Goal: Task Accomplishment & Management: Complete application form

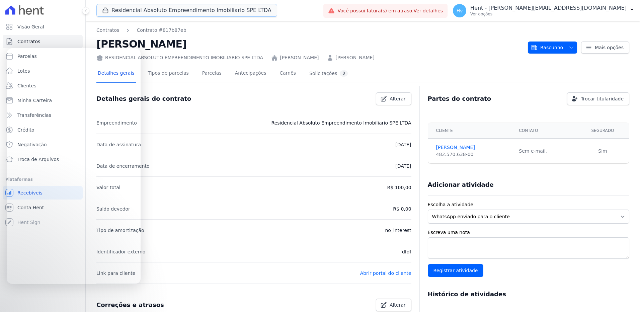
click at [191, 13] on button "Residencial Absoluto Empreendimento Imobiliario SPE LTDA" at bounding box center [186, 10] width 181 height 13
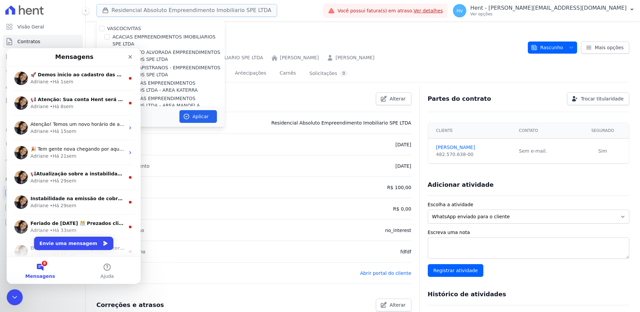
click at [227, 11] on button "Residencial Absoluto Empreendimento Imobiliario SPE LTDA" at bounding box center [186, 10] width 181 height 13
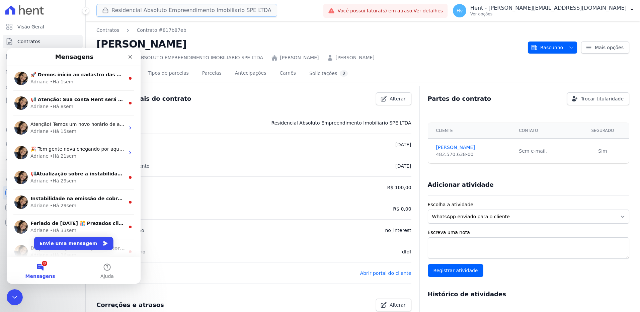
click at [212, 11] on button "Residencial Absoluto Empreendimento Imobiliario SPE LTDA" at bounding box center [186, 10] width 181 height 13
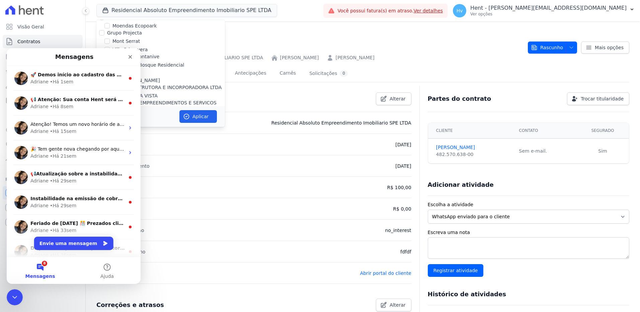
scroll to position [5170, 0]
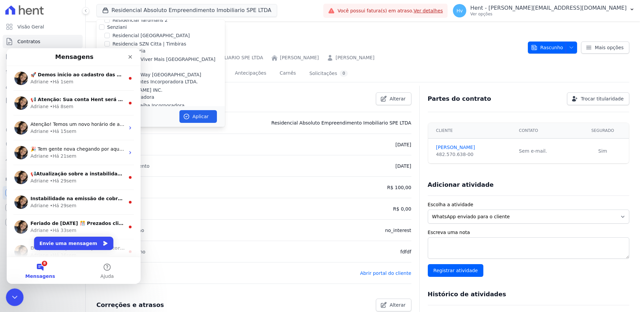
click at [14, 293] on icon "Encerramento do Messenger da Intercom" at bounding box center [14, 296] width 8 height 8
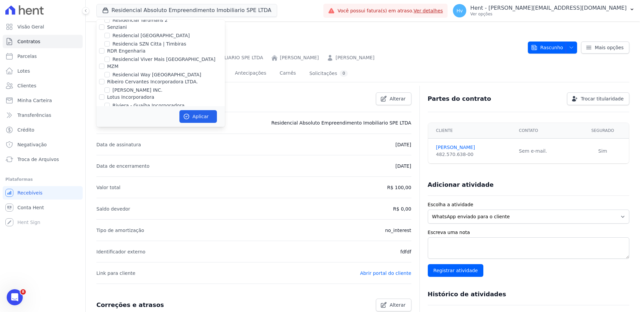
scroll to position [0, 0]
click at [134, 264] on label "SPE Loteamento Nova Esperança" at bounding box center [151, 267] width 78 height 7
click at [110, 265] on input "SPE Loteamento Nova Esperança" at bounding box center [106, 267] width 5 height 5
checkbox input "true"
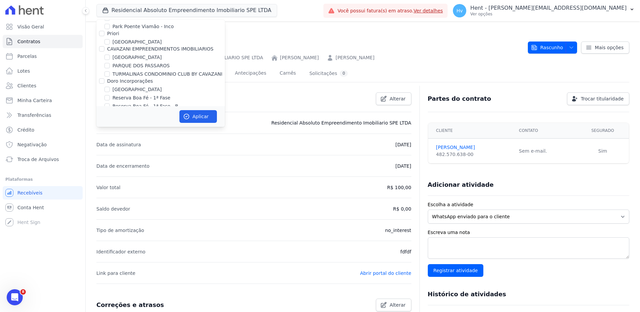
scroll to position [4600, 0]
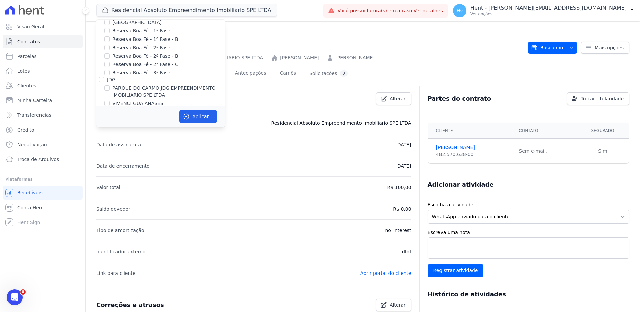
click at [118, 294] on label "Árbore" at bounding box center [115, 296] width 16 height 5
click at [104, 294] on input "Árbore" at bounding box center [101, 296] width 5 height 5
checkbox input "false"
click at [198, 115] on button "Aplicar" at bounding box center [197, 116] width 37 height 13
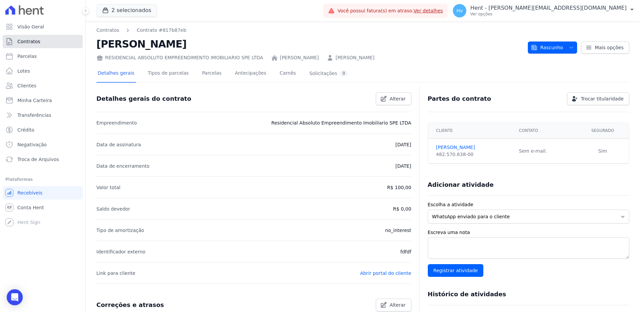
click at [29, 46] on link "Contratos" at bounding box center [43, 41] width 80 height 13
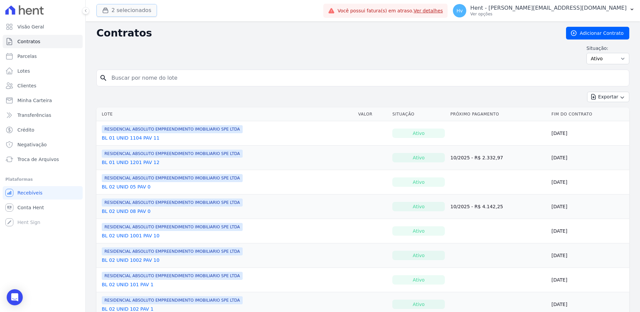
click at [143, 10] on button "2 selecionados" at bounding box center [126, 10] width 61 height 13
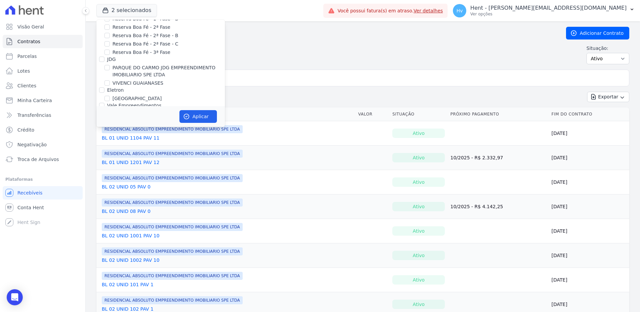
scroll to position [4663, 0]
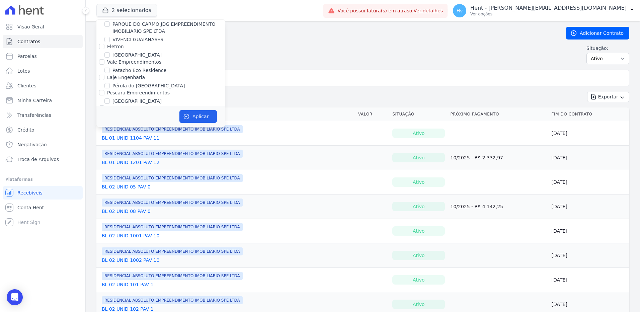
click at [119, 238] on label "RESIDENCIAL ABSOLUTO EMPREENDIMENTO IMOBILIARIO SPE LTDA" at bounding box center [168, 245] width 112 height 14
click at [110, 238] on input "RESIDENCIAL ABSOLUTO EMPREENDIMENTO IMOBILIARIO SPE LTDA" at bounding box center [106, 240] width 5 height 5
checkbox input "false"
click at [210, 119] on button "Aplicar" at bounding box center [197, 116] width 37 height 13
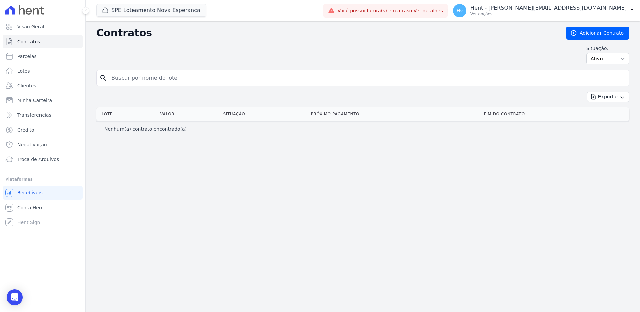
click at [359, 190] on div "Contratos Adicionar Contrato Situação: Ativo Todos Pausado Distratado Rascunho …" at bounding box center [363, 166] width 554 height 291
click at [606, 63] on select "Ativo Todos Pausado Distratado Rascunho Expirado Encerrado" at bounding box center [607, 58] width 43 height 11
select select "all"
click at [589, 53] on select "Ativo Todos Pausado Distratado Rascunho Expirado Encerrado" at bounding box center [607, 58] width 43 height 11
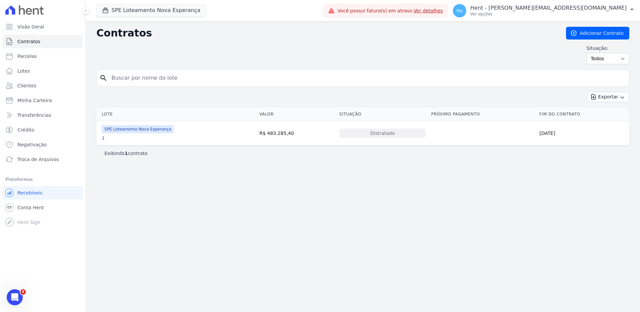
click at [272, 171] on div "Contratos Adicionar Contrato Situação: Ativo Todos Pausado Distratado Rascunho …" at bounding box center [363, 166] width 554 height 291
click at [357, 219] on div "Contratos Adicionar Contrato Situação: Ativo Todos Pausado Distratado Rascunho …" at bounding box center [363, 166] width 554 height 291
drag, startPoint x: 316, startPoint y: 223, endPoint x: 309, endPoint y: 210, distance: 14.5
click at [316, 223] on div "Contratos Adicionar Contrato Situação: Ativo Todos Pausado Distratado Rascunho …" at bounding box center [363, 166] width 554 height 291
click at [303, 230] on div "Contratos Adicionar Contrato Situação: Ativo Todos Pausado Distratado Rascunho …" at bounding box center [363, 166] width 554 height 291
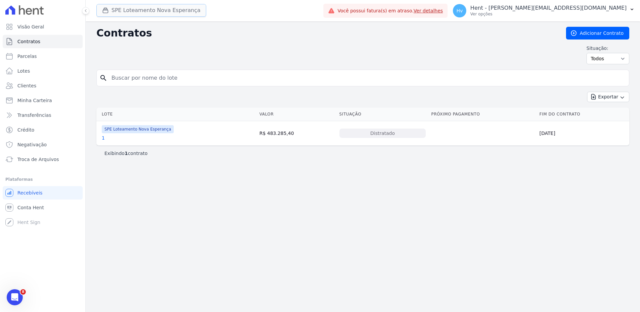
click at [116, 7] on button "SPE Loteamento Nova Esperança" at bounding box center [151, 10] width 110 height 13
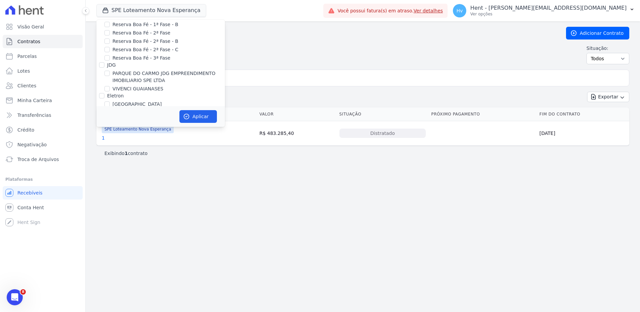
scroll to position [4630, 0]
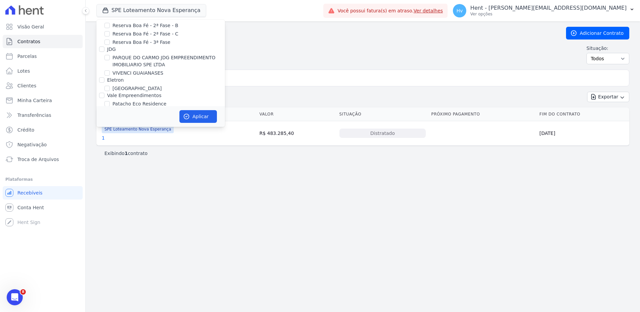
drag, startPoint x: 127, startPoint y: 80, endPoint x: 160, endPoint y: 93, distance: 35.3
click at [127, 271] on label "RESIDENCIAL ABSOLUTO EMPREENDIMENTO IMOBILIARIO SPE LTDA" at bounding box center [168, 278] width 112 height 14
click at [110, 272] on input "RESIDENCIAL ABSOLUTO EMPREENDIMENTO IMOBILIARIO SPE LTDA" at bounding box center [106, 274] width 5 height 5
checkbox input "true"
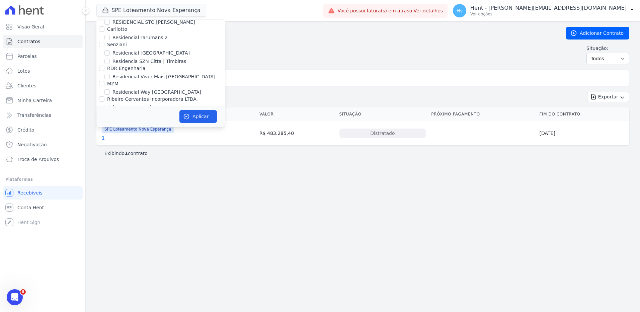
scroll to position [5145, 0]
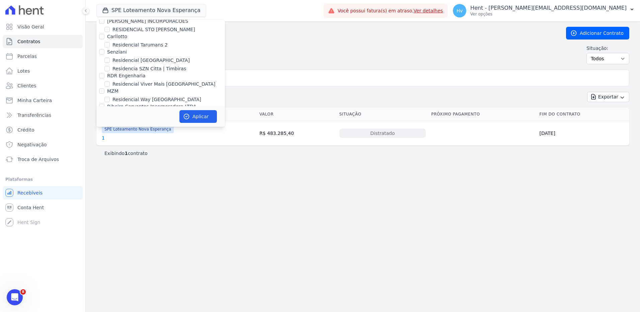
click at [171, 289] on label "SPE Loteamento Nova Esperança" at bounding box center [151, 292] width 78 height 7
click at [110, 290] on input "SPE Loteamento Nova Esperança" at bounding box center [106, 292] width 5 height 5
checkbox input "false"
click at [213, 115] on button "Aplicar" at bounding box center [197, 116] width 37 height 13
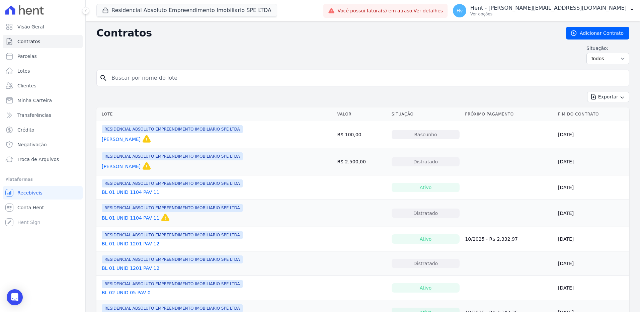
click at [408, 43] on div "Contratos Adicionar Contrato Situação: Ativo Todos Pausado Distratado Rascunho …" at bounding box center [362, 48] width 533 height 43
click at [28, 24] on span "Visão Geral" at bounding box center [30, 26] width 27 height 7
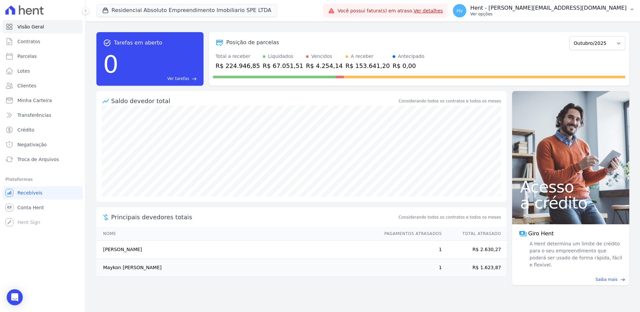
click at [604, 12] on p "Ver opções" at bounding box center [548, 13] width 156 height 5
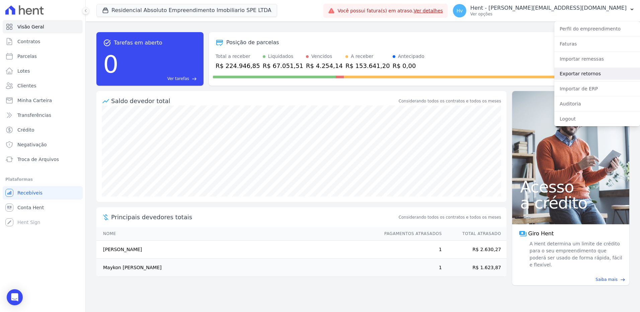
click at [591, 74] on link "Exportar retornos" at bounding box center [597, 74] width 86 height 12
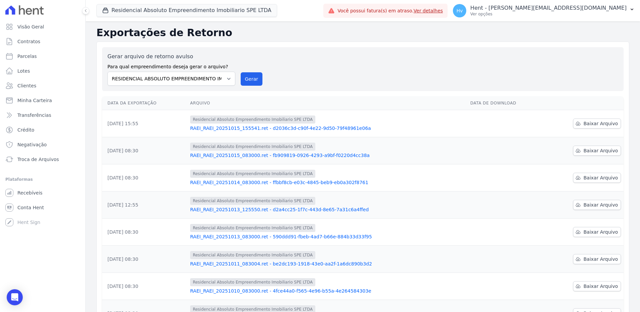
drag, startPoint x: 111, startPoint y: 178, endPoint x: 102, endPoint y: 180, distance: 9.2
click at [102, 180] on td "[DATE] 08:30" at bounding box center [144, 177] width 85 height 27
click at [609, 180] on span "Baixar Arquivo" at bounding box center [600, 177] width 34 height 7
click at [584, 149] on span "Baixar Arquivo" at bounding box center [600, 150] width 34 height 7
click at [601, 122] on span "Baixar Arquivo" at bounding box center [600, 123] width 34 height 7
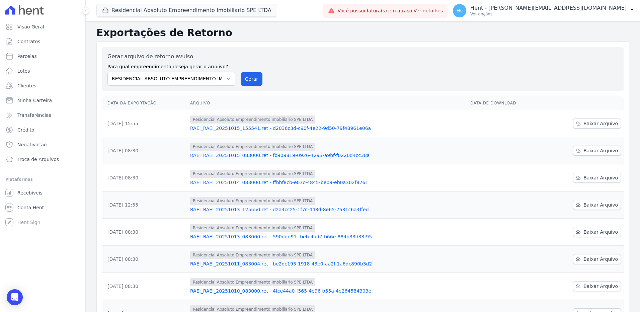
drag, startPoint x: 431, startPoint y: 50, endPoint x: 448, endPoint y: 25, distance: 30.4
click at [431, 50] on div "Gerar arquivo de retorno avulso Para qual empreendimento deseja gerar o arquivo…" at bounding box center [362, 69] width 521 height 44
click at [27, 206] on span "Conta Hent" at bounding box center [30, 207] width 26 height 7
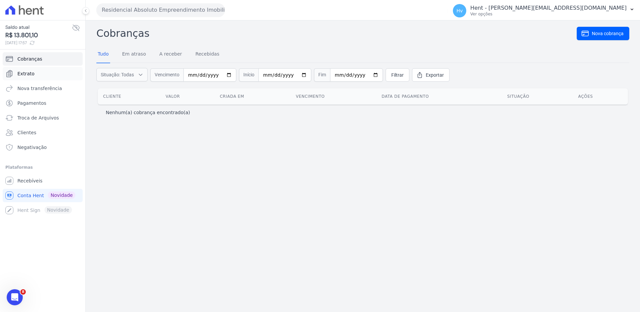
click at [33, 73] on link "Extrato" at bounding box center [43, 73] width 80 height 13
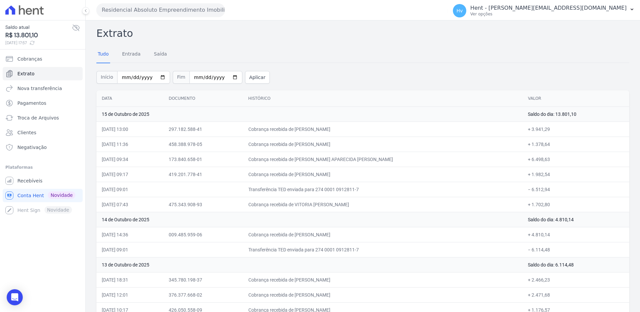
click at [155, 119] on td "15 de Outubro de 2025" at bounding box center [309, 113] width 426 height 15
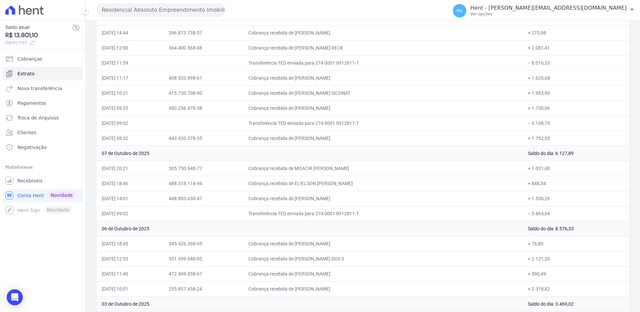
scroll to position [613, 0]
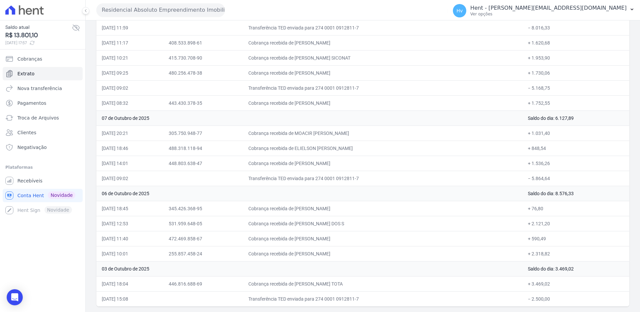
drag, startPoint x: 101, startPoint y: 100, endPoint x: 586, endPoint y: 302, distance: 526.1
copy table "Data Documento Histórico Valor 15 de Outubro de 2025 Saldo do dia: 13.801,10 15…"
click at [605, 53] on td "+ 1.953,90" at bounding box center [575, 57] width 107 height 15
click at [113, 9] on button "Residencial Absoluto Empreendimento Imobiliario SPE LTDA" at bounding box center [160, 9] width 129 height 13
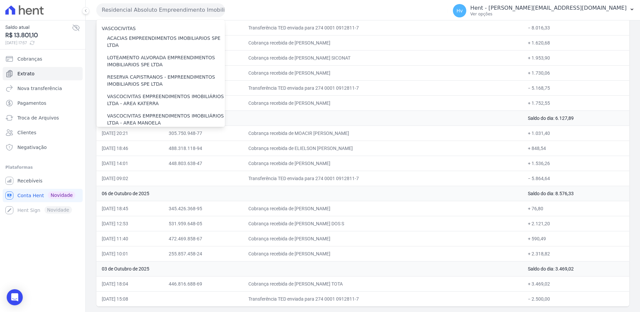
scroll to position [3648, 0]
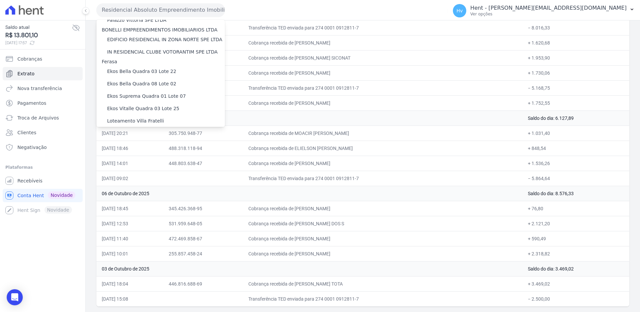
click at [143, 216] on div "[GEOGRAPHIC_DATA]" at bounding box center [160, 222] width 129 height 12
click at [148, 216] on div "[GEOGRAPHIC_DATA]" at bounding box center [160, 222] width 129 height 12
click at [124, 218] on label "[GEOGRAPHIC_DATA]" at bounding box center [131, 221] width 49 height 7
click at [0, 0] on input "[GEOGRAPHIC_DATA]" at bounding box center [0, 0] width 0 height 0
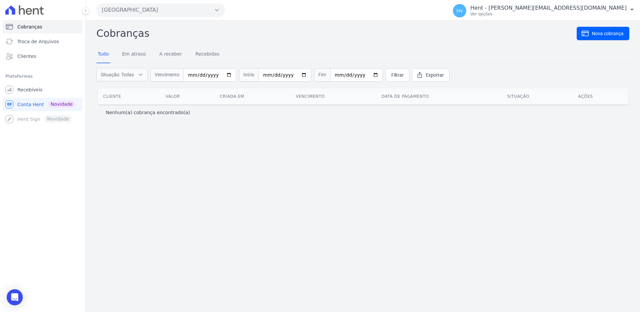
click at [280, 185] on div "Operação não suportada pela sua carteira Cobranças Nova cobrança Tudo Em atraso…" at bounding box center [363, 166] width 554 height 292
click at [24, 92] on span "Recebíveis" at bounding box center [29, 89] width 25 height 7
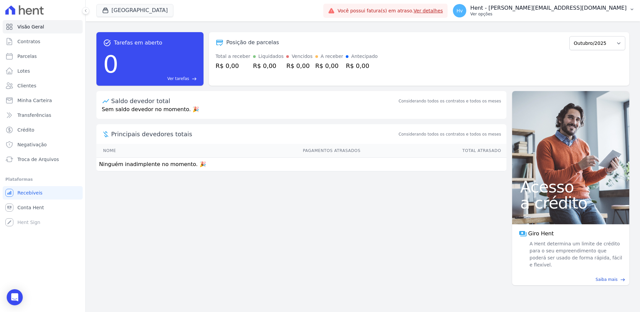
click at [557, 15] on p "Ver opções" at bounding box center [548, 13] width 156 height 5
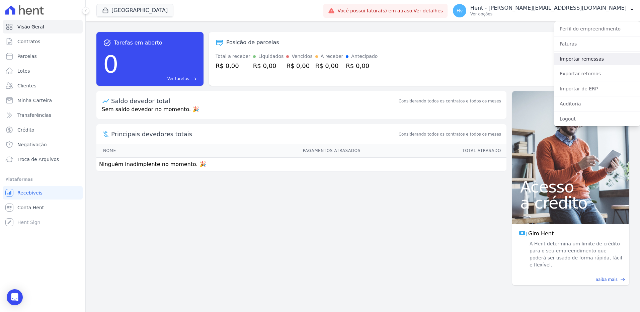
click at [591, 60] on link "Importar remessas" at bounding box center [597, 59] width 86 height 12
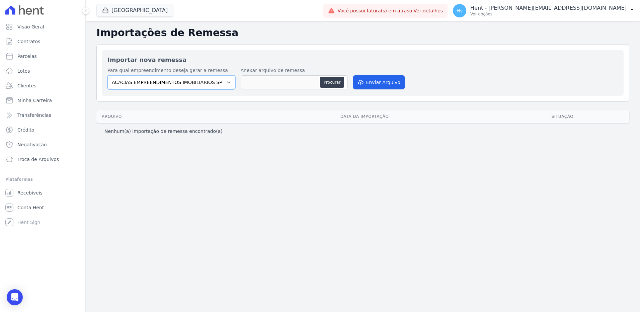
click at [201, 86] on select "ACACIAS EMPREENDIMENTOS IMOBILIARIOS SPE LTDA Acaiá Residencial ACQUA 8 PELOTAS…" at bounding box center [171, 82] width 128 height 14
select select "3d2d160d-8cc9-45bf-8360-b2668eb8f3f8"
click at [107, 75] on select "ACACIAS EMPREENDIMENTOS IMOBILIARIOS SPE LTDA Acaiá Residencial ACQUA 8 PELOTAS…" at bounding box center [171, 82] width 128 height 14
click at [271, 182] on div "Importações de Remessa Importar nova remessa Para qual empreendimento deseja ge…" at bounding box center [363, 166] width 554 height 291
click at [32, 192] on span "Recebíveis" at bounding box center [29, 192] width 25 height 7
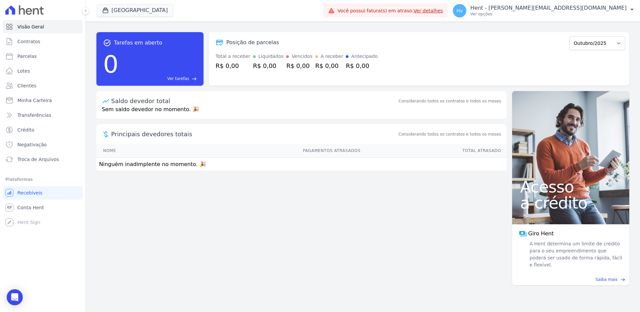
drag, startPoint x: 438, startPoint y: 186, endPoint x: 442, endPoint y: 186, distance: 4.0
click at [438, 186] on div "task_alt Tarefas em aberto 0 Ver tarefas east Posição de parcelas Outubro/2025 …" at bounding box center [363, 166] width 554 height 291
drag, startPoint x: 34, startPoint y: 157, endPoint x: 61, endPoint y: 162, distance: 27.2
click at [34, 157] on span "Troca de Arquivos" at bounding box center [38, 159] width 42 height 7
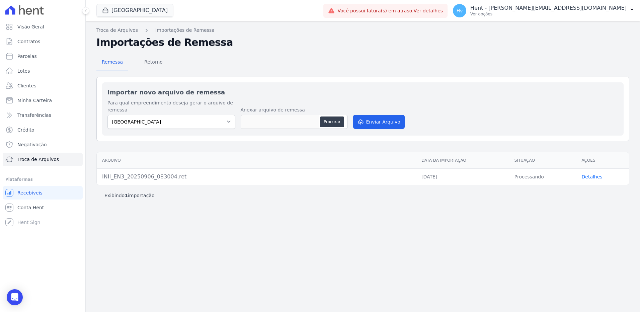
click at [225, 248] on div "Troca de Arquivos Importações de Remessa Importações de Remessa Remessa Retorno…" at bounding box center [363, 166] width 554 height 291
click at [535, 221] on div "Troca de Arquivos Importações de Remessa Importações de Remessa Remessa Retorno…" at bounding box center [363, 166] width 554 height 291
click at [588, 177] on link "Detalhes" at bounding box center [592, 176] width 21 height 5
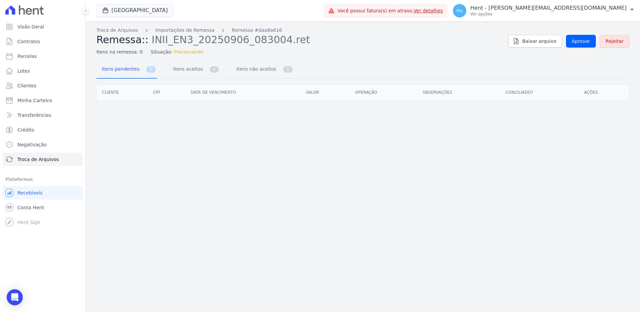
click at [343, 151] on div "Troca de Arquivos Importações de Remessa Remessa #daa8a616 Remessa:: INII_EN3_2…" at bounding box center [363, 166] width 554 height 291
click at [571, 189] on div "Troca de Arquivos Importações de Remessa Remessa #daa8a616 Remessa:: INII_EN3_2…" at bounding box center [363, 166] width 554 height 291
click at [580, 45] on link "Aprovar" at bounding box center [581, 41] width 30 height 13
click at [276, 139] on div "Troca de Arquivos Importações de Remessa Remessa #daa8a616 Remessa:: INII_EN3_2…" at bounding box center [363, 166] width 554 height 291
click at [328, 142] on div "Troca de Arquivos Importações de Remessa Remessa #daa8a616 Remessa:: INII_EN3_2…" at bounding box center [363, 166] width 554 height 291
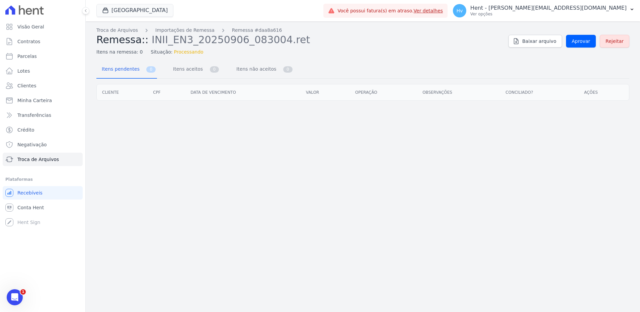
click at [247, 163] on div "Troca de Arquivos Importações de Remessa Remessa #daa8a616 Remessa:: INII_EN3_2…" at bounding box center [363, 166] width 554 height 291
click at [24, 60] on link "Parcelas" at bounding box center [43, 56] width 80 height 13
select select
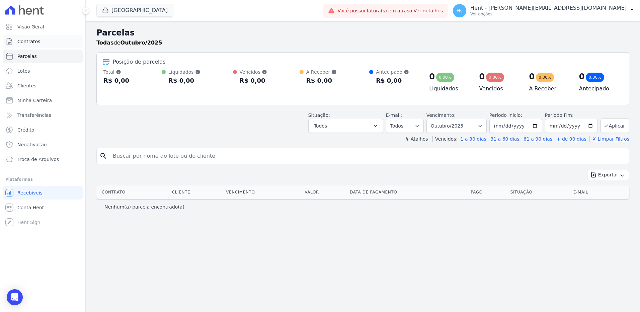
click at [33, 40] on span "Contratos" at bounding box center [28, 41] width 23 height 7
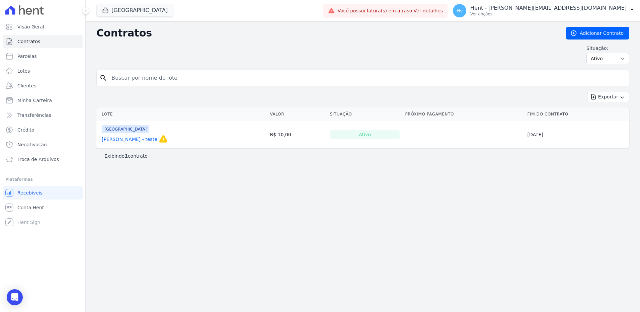
click at [283, 192] on div "Contratos Adicionar Contrato Situação: Ativo Todos Pausado Distratado Rascunho …" at bounding box center [363, 166] width 554 height 291
click at [39, 160] on span "Troca de Arquivos" at bounding box center [38, 159] width 42 height 7
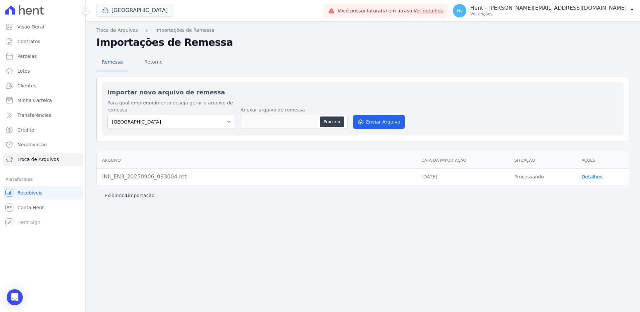
click at [587, 177] on link "Detalhes" at bounding box center [592, 176] width 21 height 5
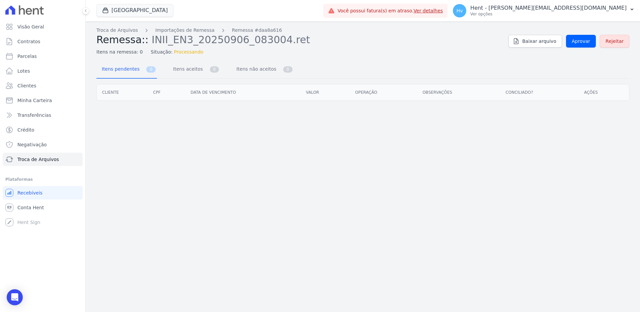
click at [315, 204] on div "Troca de Arquivos Importações de Remessa Remessa #daa8a616 Remessa:: INII_EN3_2…" at bounding box center [363, 166] width 554 height 291
click at [150, 13] on button "[GEOGRAPHIC_DATA]" at bounding box center [134, 10] width 77 height 13
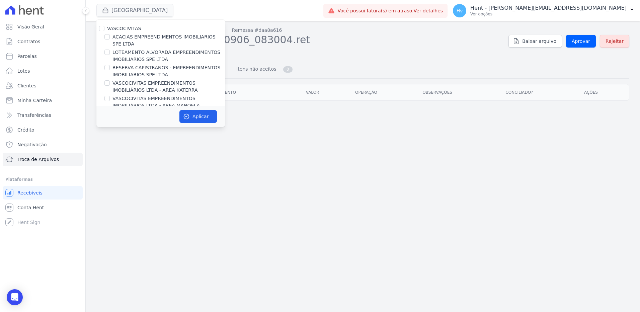
scroll to position [2743, 0]
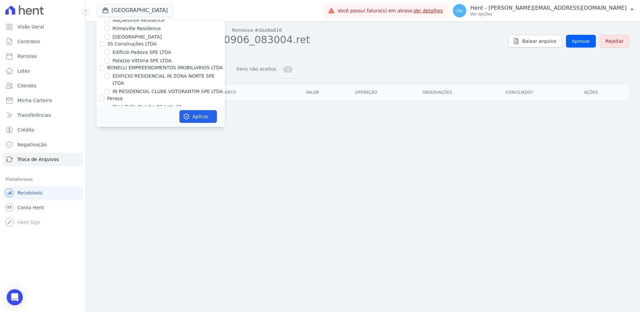
click at [139, 83] on div "VASCOCIVITAS ACACIAS EMPREENDIMENTOS IMOBILIARIOS SPE LTDA LOTEAMENTO ALVORADA …" at bounding box center [160, 160] width 129 height 5767
click at [142, 210] on label "[GEOGRAPHIC_DATA]" at bounding box center [136, 213] width 49 height 7
click at [110, 210] on input "[GEOGRAPHIC_DATA]" at bounding box center [106, 212] width 5 height 5
checkbox input "false"
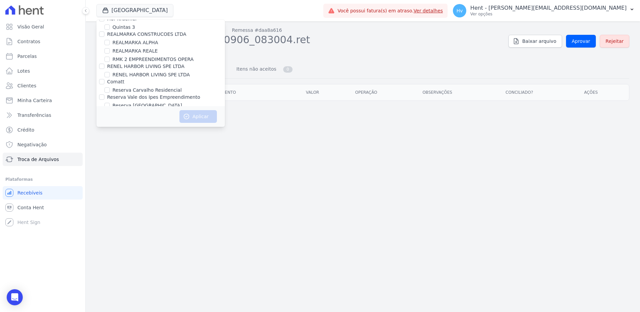
click at [147, 264] on label "RESIDENCIAL MS [PERSON_NAME]" at bounding box center [152, 267] width 80 height 7
click at [110, 265] on input "RESIDENCIAL MS [PERSON_NAME]" at bounding box center [106, 267] width 5 height 5
checkbox input "true"
drag, startPoint x: 211, startPoint y: 126, endPoint x: 209, endPoint y: 120, distance: 5.5
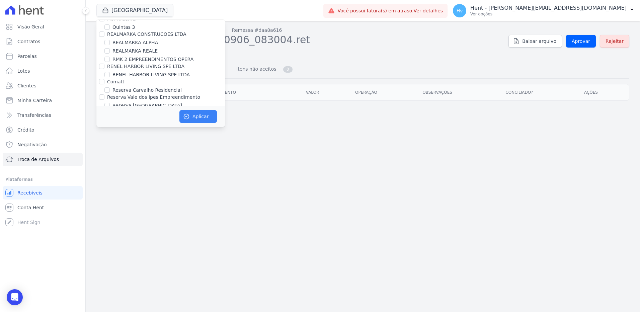
click at [211, 126] on div "Aplicar" at bounding box center [160, 116] width 129 height 21
click at [209, 119] on button "Aplicar" at bounding box center [197, 116] width 37 height 13
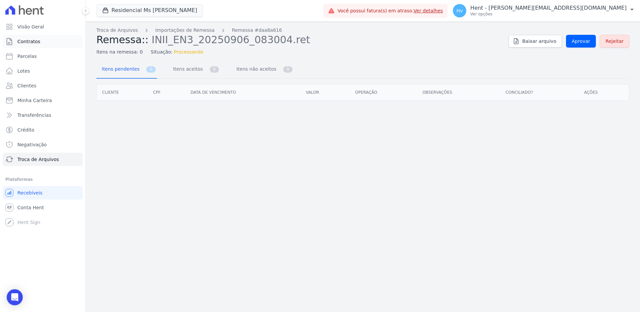
click at [28, 40] on span "Contratos" at bounding box center [28, 41] width 23 height 7
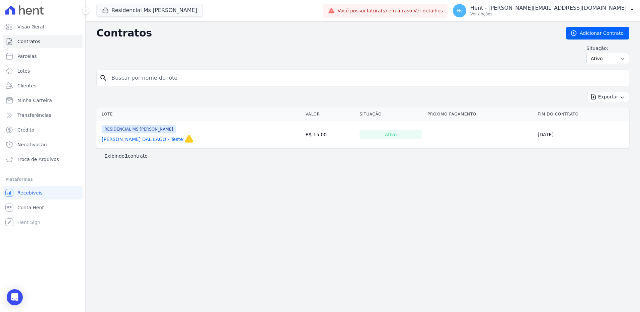
click at [189, 31] on h2 "Contratos" at bounding box center [325, 33] width 459 height 12
click at [161, 12] on button "Residencial Ms [PERSON_NAME]" at bounding box center [149, 10] width 106 height 13
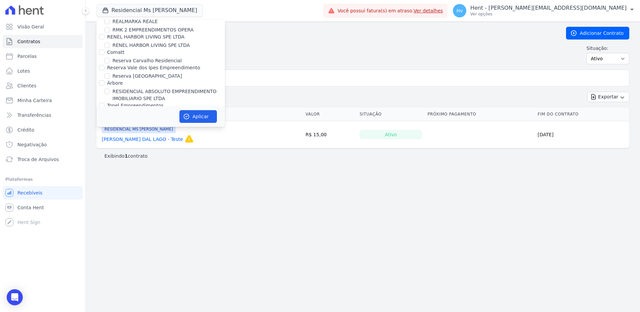
scroll to position [4757, 0]
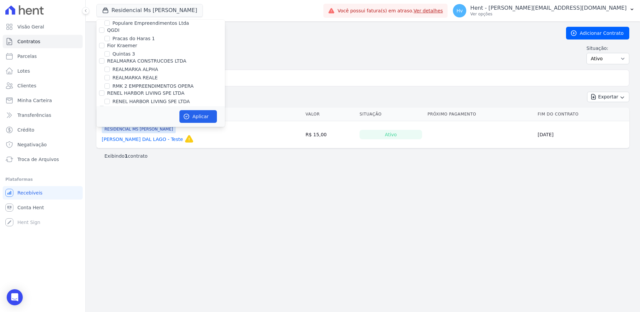
click at [488, 230] on div "Contratos Adicionar Contrato Situação: Ativo Todos Pausado Distratado Rascunho …" at bounding box center [363, 166] width 554 height 291
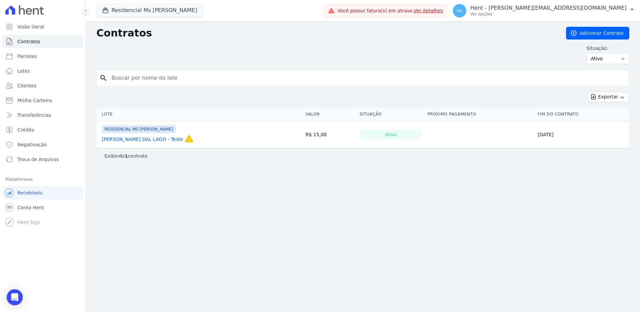
click at [271, 191] on div "Contratos Adicionar Contrato Situação: Ativo Todos Pausado Distratado Rascunho …" at bounding box center [363, 166] width 554 height 291
click at [160, 140] on link "VICTOR RODRIGUES DAL LAGO - Teste" at bounding box center [142, 139] width 81 height 7
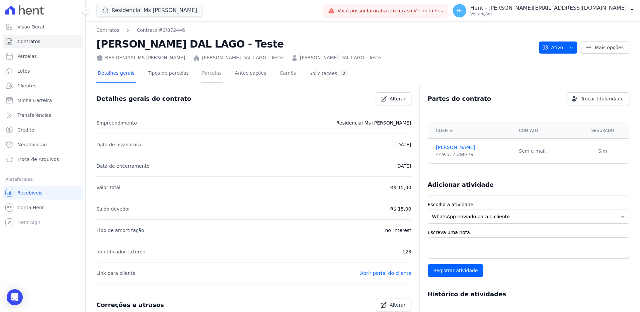
click at [202, 74] on link "Parcelas" at bounding box center [212, 74] width 22 height 18
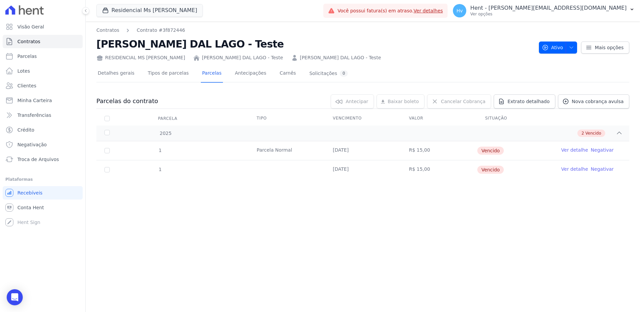
click at [347, 224] on div "Contratos Contrato #3f872446 VICTOR RODRIGUES DAL LAGO - Teste RESIDENCIAL MS F…" at bounding box center [363, 166] width 554 height 291
click at [440, 235] on div "Contratos Contrato #3f872446 VICTOR RODRIGUES DAL LAGO - Teste RESIDENCIAL MS F…" at bounding box center [363, 166] width 554 height 291
click at [379, 194] on div "Contratos Contrato #3f872446 VICTOR RODRIGUES DAL LAGO - Teste RESIDENCIAL MS F…" at bounding box center [363, 166] width 554 height 291
drag, startPoint x: 522, startPoint y: 205, endPoint x: 573, endPoint y: 181, distance: 56.3
click at [522, 205] on div "Contratos Contrato #3f872446 VICTOR RODRIGUES DAL LAGO - Teste RESIDENCIAL MS F…" at bounding box center [363, 166] width 554 height 291
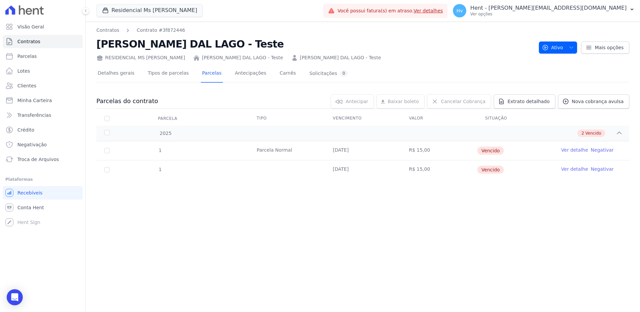
click at [581, 169] on link "Ver detalhe" at bounding box center [574, 169] width 27 height 7
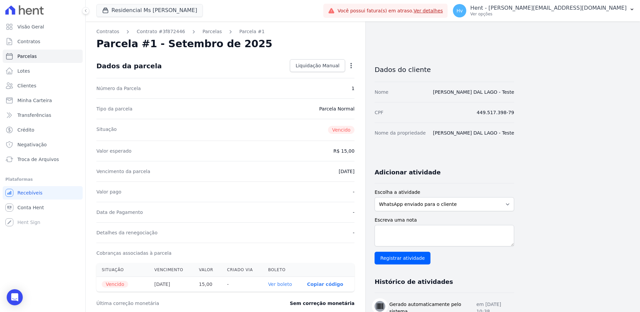
click at [351, 66] on icon "button" at bounding box center [350, 65] width 1 height 5
click at [331, 85] on link "Cancelar Cobrança" at bounding box center [322, 87] width 59 height 12
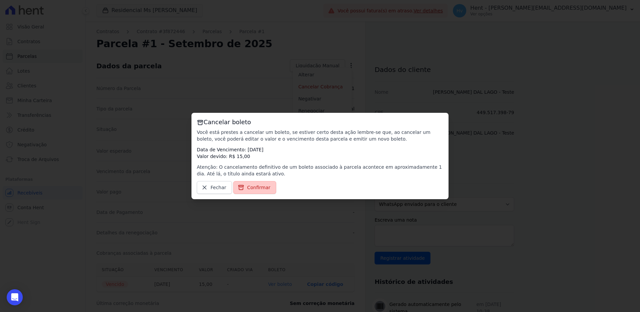
click at [261, 191] on link "Confirmar" at bounding box center [254, 187] width 43 height 13
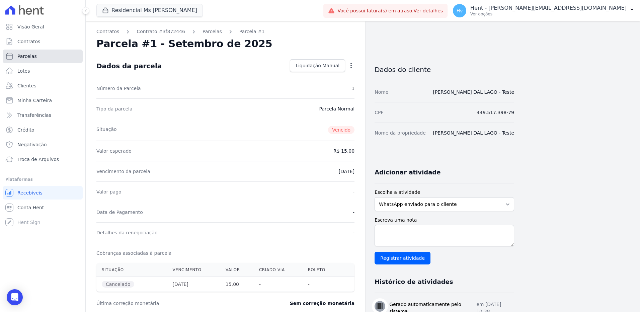
click at [30, 52] on link "Parcelas" at bounding box center [43, 56] width 80 height 13
select select
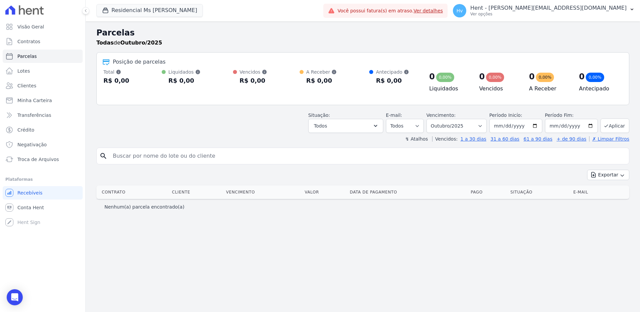
click at [355, 221] on div "Parcelas Todas de Outubro/2025 Posição de parcelas Total Soma das parcelas paga…" at bounding box center [363, 166] width 554 height 291
click at [584, 12] on p "Ver opções" at bounding box center [548, 13] width 156 height 5
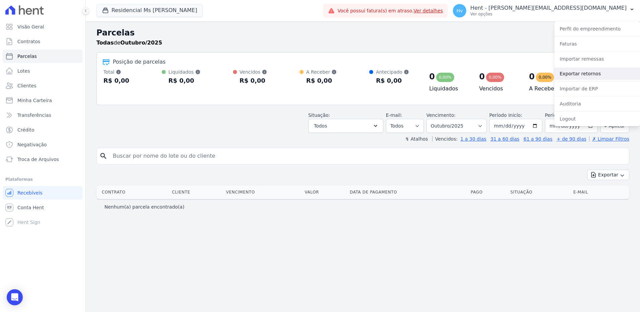
click at [575, 75] on link "Exportar retornos" at bounding box center [597, 74] width 86 height 12
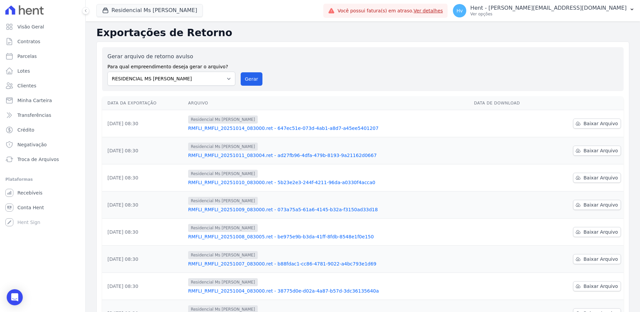
click at [247, 126] on link "RMFLI_RMFLI_20251014_083000.ret - 647ec51e-073d-4ab1-a8d7-a45ee5401207" at bounding box center [328, 128] width 280 height 7
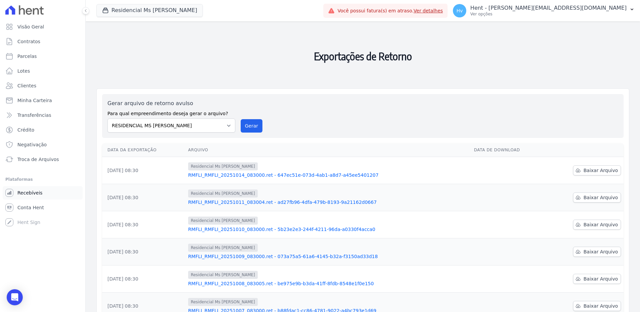
click at [44, 192] on link "Recebíveis" at bounding box center [43, 192] width 80 height 13
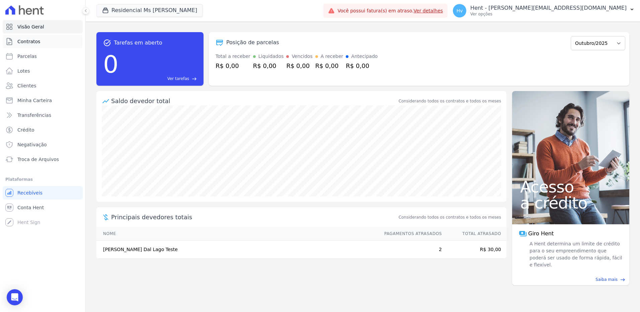
click at [25, 40] on span "Contratos" at bounding box center [28, 41] width 23 height 7
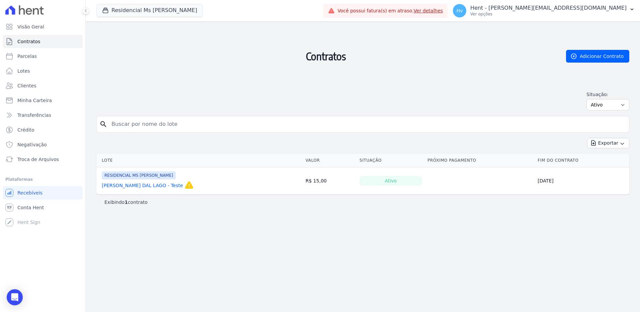
click at [138, 186] on link "[PERSON_NAME] DAL LAGO - Teste" at bounding box center [142, 185] width 81 height 7
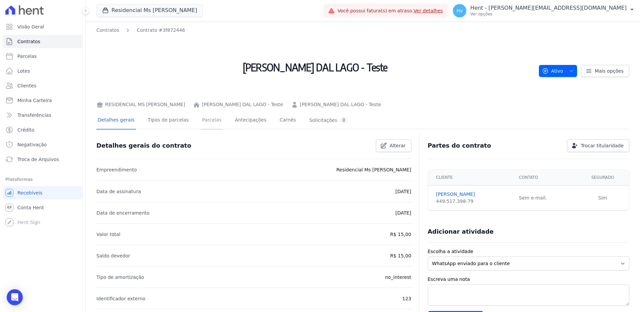
click at [202, 120] on link "Parcelas" at bounding box center [212, 121] width 22 height 18
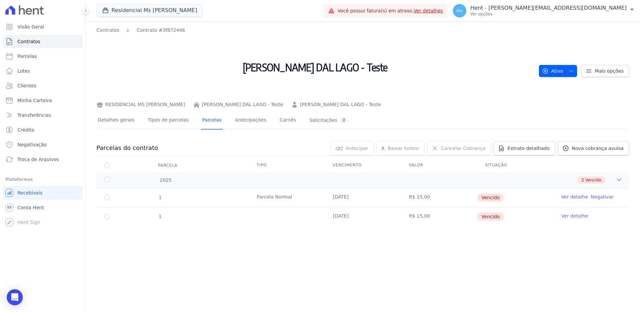
click at [578, 198] on link "Ver detalhe" at bounding box center [574, 196] width 27 height 7
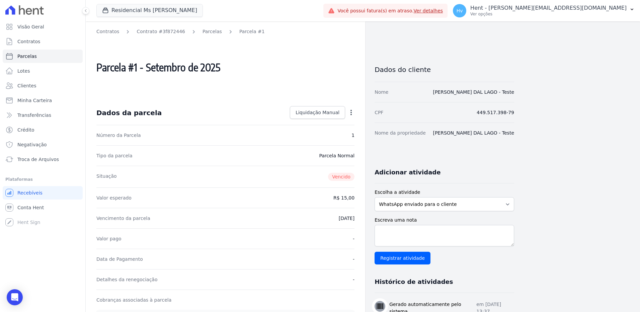
click at [350, 109] on icon "button" at bounding box center [351, 112] width 7 height 7
click at [349, 112] on icon "button" at bounding box center [351, 112] width 7 height 7
click at [45, 58] on link "Parcelas" at bounding box center [43, 56] width 80 height 13
select select
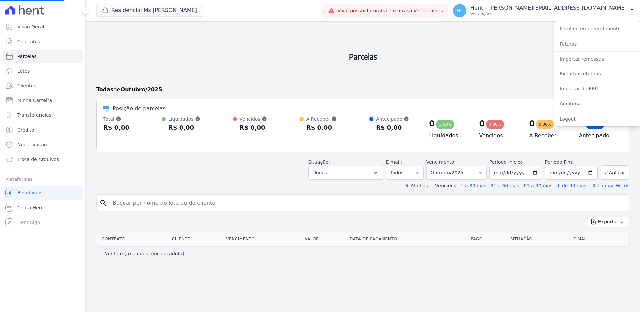
select select
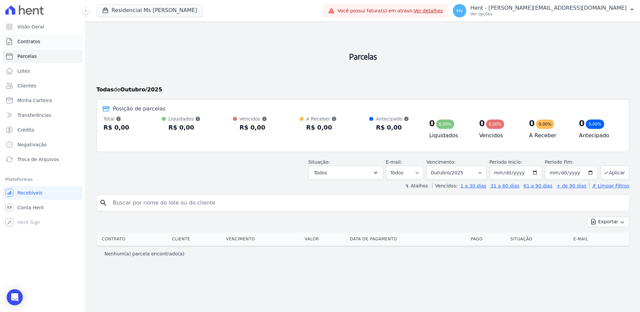
click at [36, 40] on span "Contratos" at bounding box center [28, 41] width 23 height 7
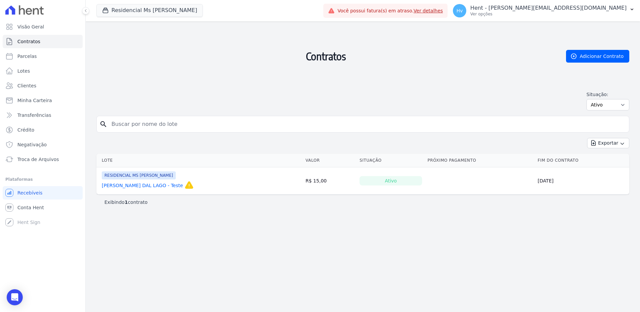
click at [137, 185] on link "[PERSON_NAME] DAL LAGO - Teste" at bounding box center [142, 185] width 81 height 7
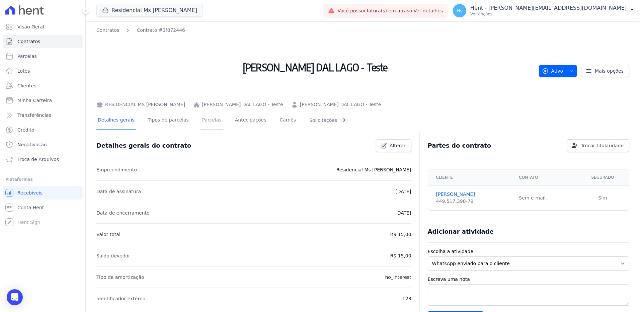
click at [201, 120] on link "Parcelas" at bounding box center [212, 121] width 22 height 18
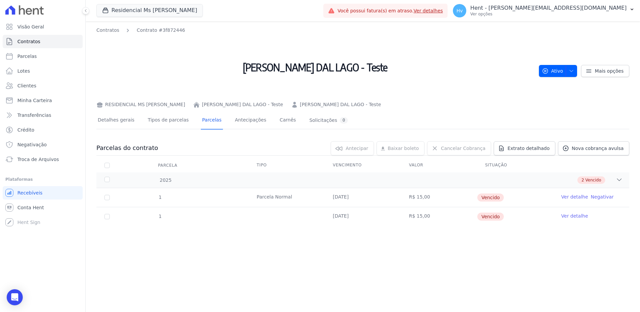
click at [533, 265] on div "Contratos Contrato #3f872446 VICTOR RODRIGUES DAL LAGO - Teste RESIDENCIAL MS F…" at bounding box center [363, 166] width 554 height 291
click at [571, 218] on link "Ver detalhe" at bounding box center [574, 216] width 27 height 7
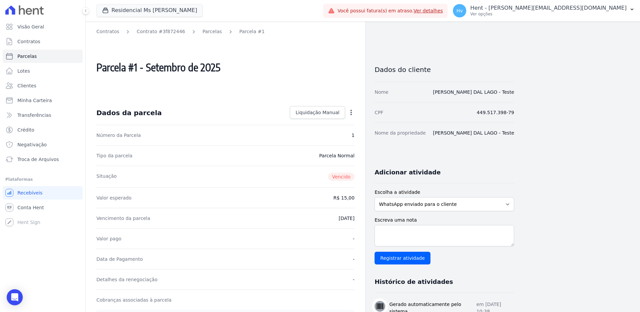
click at [350, 112] on icon "button" at bounding box center [351, 112] width 7 height 7
click at [352, 113] on icon "button" at bounding box center [351, 112] width 7 height 7
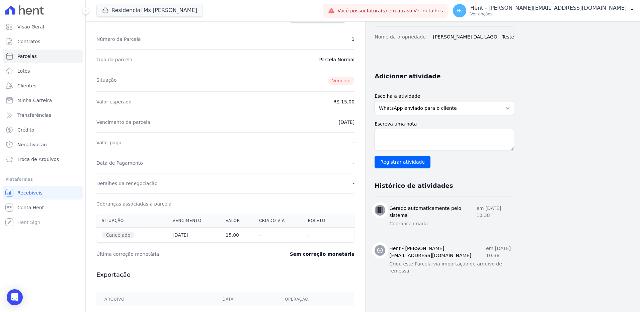
scroll to position [134, 0]
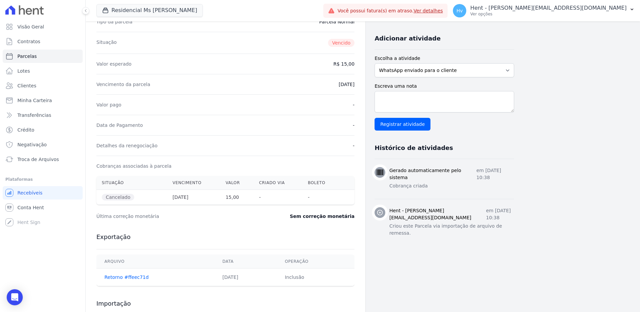
click at [345, 85] on dd "25/09/2025" at bounding box center [347, 84] width 16 height 7
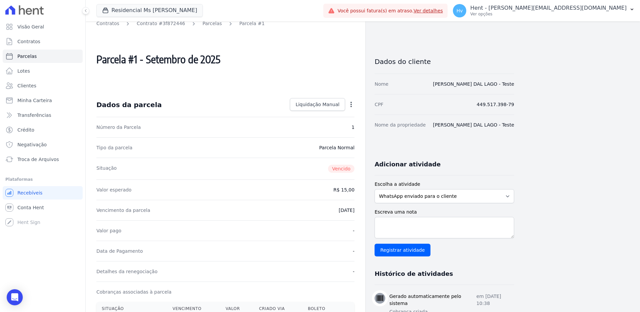
scroll to position [0, 0]
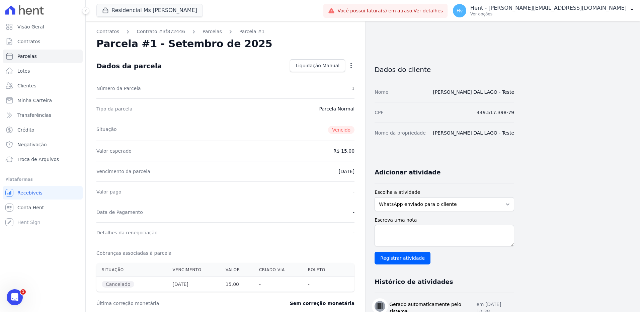
click at [354, 68] on icon "button" at bounding box center [351, 65] width 7 height 7
click at [339, 76] on link "Alterar" at bounding box center [322, 75] width 59 height 12
click at [339, 170] on input "2025-09-25" at bounding box center [328, 171] width 53 height 14
type input "2025-10-20"
drag, startPoint x: 340, startPoint y: 63, endPoint x: 394, endPoint y: 121, distance: 78.4
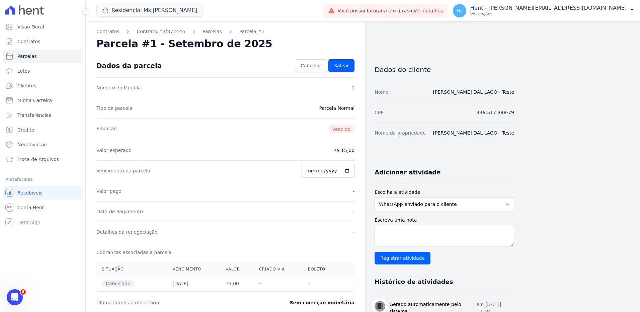
click at [341, 63] on span "Salvar" at bounding box center [341, 65] width 15 height 7
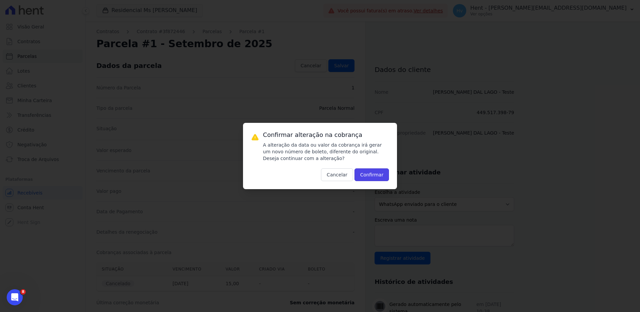
click at [377, 175] on button "Confirmar" at bounding box center [371, 174] width 35 height 13
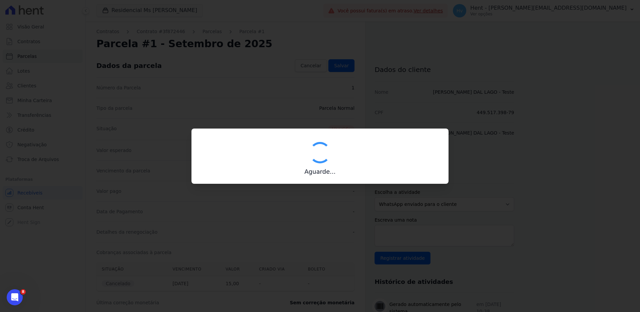
type input "00190000090335103300000677448177812150000001500"
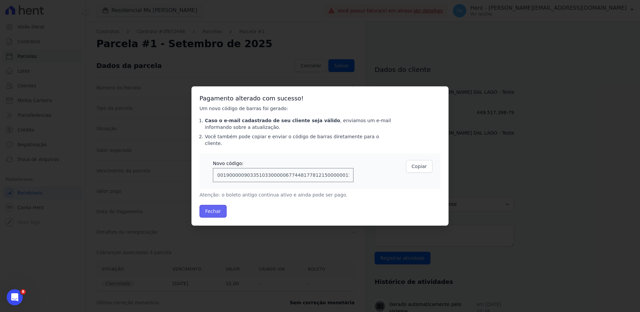
click at [211, 206] on button "Fechar" at bounding box center [212, 211] width 27 height 13
click at [214, 208] on button "Fechar" at bounding box center [212, 211] width 27 height 13
click at [421, 164] on button "Copiar" at bounding box center [419, 166] width 26 height 13
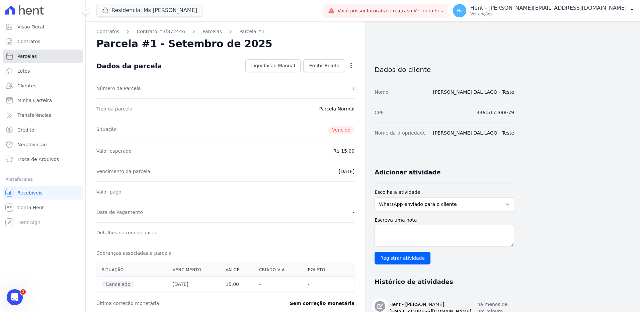
click at [32, 56] on span "Parcelas" at bounding box center [26, 56] width 19 height 7
select select
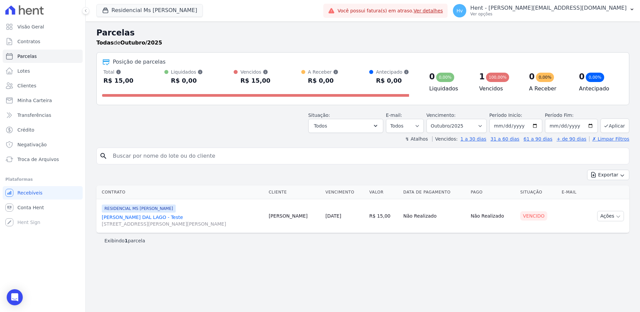
click at [175, 218] on link "[PERSON_NAME] DAL LAGO - Teste [STREET_ADDRESS][PERSON_NAME][PERSON_NAME]" at bounding box center [183, 220] width 162 height 13
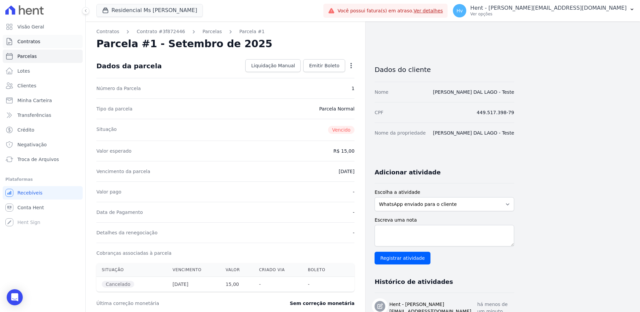
click at [30, 43] on span "Contratos" at bounding box center [28, 41] width 23 height 7
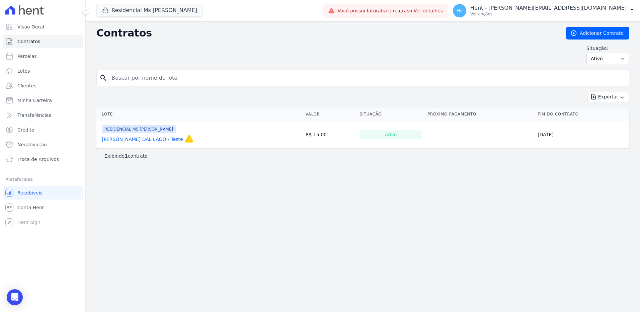
click at [159, 139] on link "[PERSON_NAME] DAL LAGO - Teste" at bounding box center [142, 139] width 81 height 7
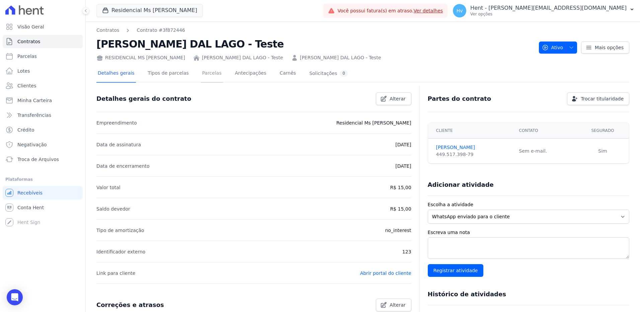
click at [202, 72] on link "Parcelas" at bounding box center [212, 74] width 22 height 18
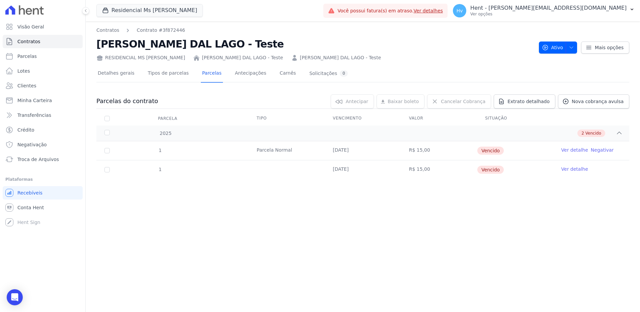
click at [577, 170] on link "Ver detalhe" at bounding box center [574, 169] width 27 height 7
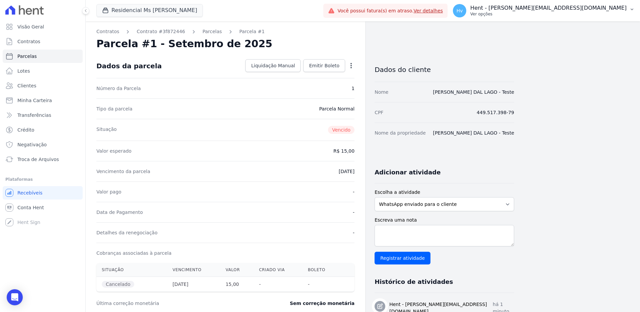
click at [586, 9] on p "Hent - [PERSON_NAME][EMAIL_ADDRESS][DOMAIN_NAME]" at bounding box center [548, 8] width 156 height 7
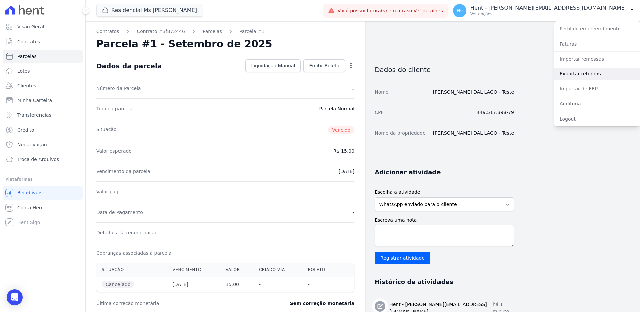
click at [584, 75] on link "Exportar retornos" at bounding box center [597, 74] width 86 height 12
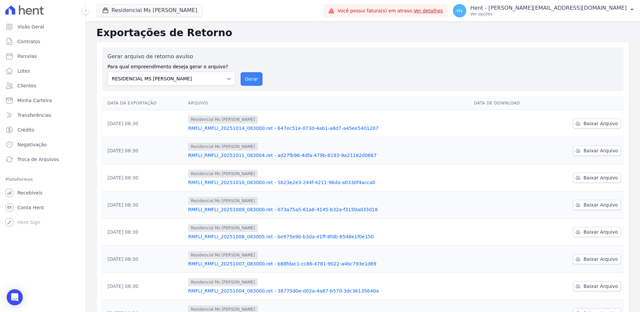
click at [246, 78] on button "Gerar" at bounding box center [252, 78] width 22 height 13
click at [578, 127] on link "Baixar Arquivo" at bounding box center [597, 123] width 48 height 10
click at [369, 71] on div "Gerar arquivo de retorno avulso Para qual empreendimento deseja gerar o arquivo…" at bounding box center [362, 69] width 511 height 33
click at [312, 50] on div "Gerar arquivo de retorno avulso Para qual empreendimento deseja gerar o arquivo…" at bounding box center [362, 69] width 521 height 44
click at [595, 14] on p "Ver opções" at bounding box center [548, 13] width 156 height 5
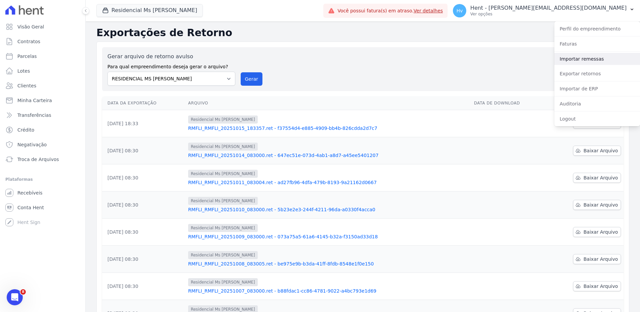
click at [579, 62] on link "Importar remessas" at bounding box center [597, 59] width 86 height 12
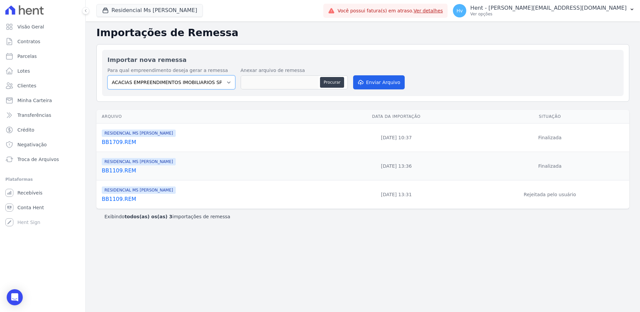
click at [198, 83] on select "ACACIAS EMPREENDIMENTOS IMOBILIARIOS SPE LTDA Acaiá Residencial ACQUA 8 PELOTAS…" at bounding box center [171, 82] width 128 height 14
select select "6c54eb3b-e7be-42b2-a22d-84079dcbf93e"
click at [107, 75] on select "ACACIAS EMPREENDIMENTOS IMOBILIARIOS SPE LTDA Acaiá Residencial ACQUA 8 PELOTAS…" at bounding box center [171, 82] width 128 height 14
click at [326, 81] on button "Procurar" at bounding box center [332, 82] width 24 height 11
type input "BB1510.REM"
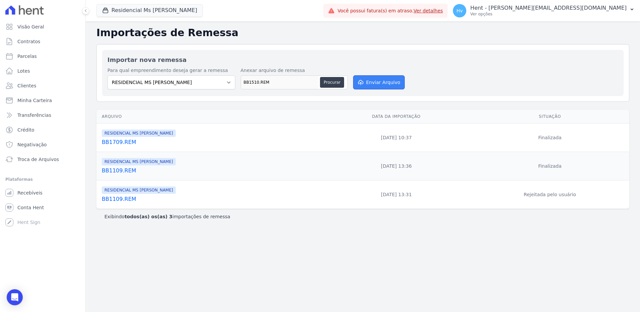
click at [366, 81] on button "Enviar Arquivo" at bounding box center [379, 82] width 52 height 14
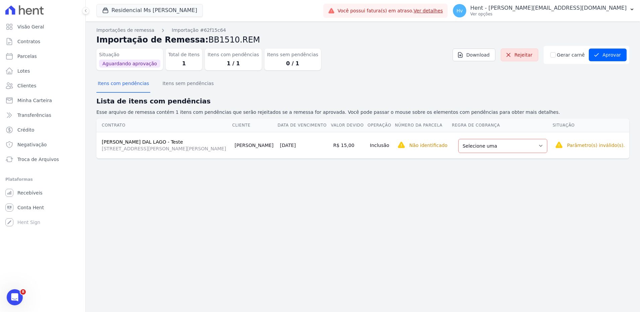
click at [422, 191] on div "Importações de remessa Importação #62f15c64 Importação de Remessa: BB1510.REM S…" at bounding box center [363, 166] width 554 height 291
click at [470, 151] on select "Selecione uma Nova Parcela Avulsa Parcela Avulsa Existente Parcela Normal (1 X …" at bounding box center [502, 146] width 89 height 14
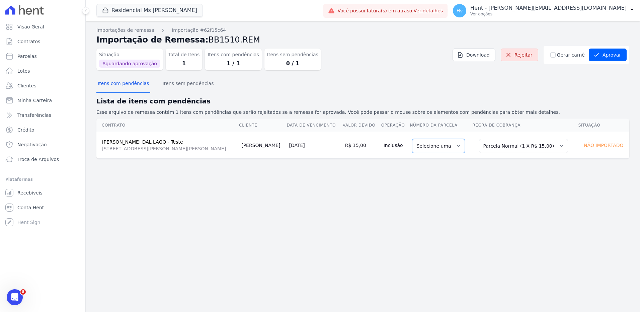
click at [443, 148] on select "Selecione uma" at bounding box center [438, 146] width 53 height 14
click at [443, 147] on select "Selecione uma" at bounding box center [438, 146] width 53 height 14
click at [503, 147] on select "Selecione uma Nova Parcela Avulsa Parcela Avulsa Existente Parcela Normal (1 X …" at bounding box center [523, 146] width 89 height 14
click at [502, 146] on select "Selecione uma Nova Parcela Avulsa Parcela Avulsa Existente Parcela Normal (1 X …" at bounding box center [523, 146] width 89 height 14
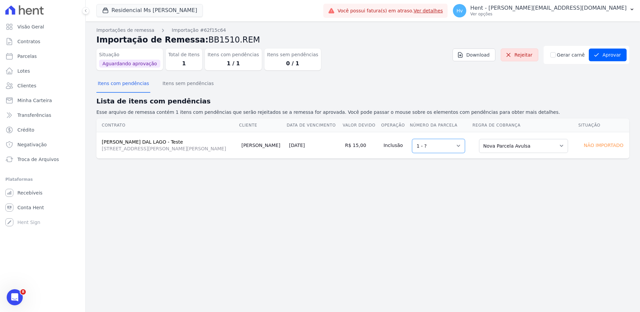
click at [430, 150] on select "Selecione uma 1 - ?" at bounding box center [438, 146] width 53 height 14
click at [479, 149] on select "Selecione uma Nova Parcela Avulsa Parcela Avulsa Existente Parcela Normal (1 X …" at bounding box center [523, 146] width 89 height 14
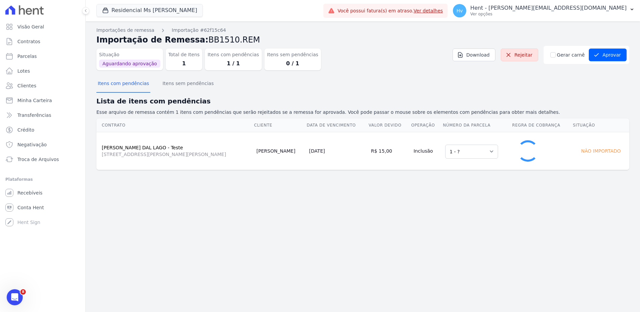
select select "0"
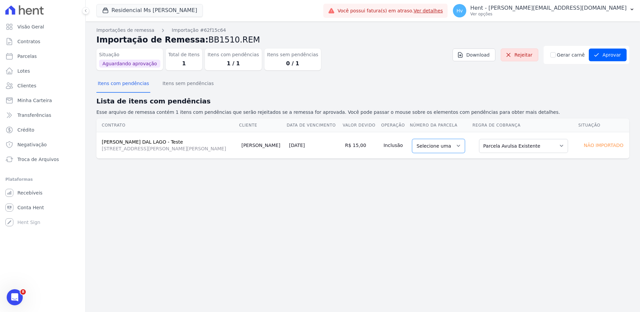
click at [450, 144] on select "Selecione uma 1" at bounding box center [438, 146] width 53 height 14
click at [514, 145] on select "Selecione uma Nova Parcela Avulsa Parcela Avulsa Existente Parcela Normal (1 X …" at bounding box center [523, 146] width 89 height 14
click at [378, 222] on div "Importações de remessa Importação #62f15c64 Importação de Remessa: BB1510.REM S…" at bounding box center [363, 166] width 554 height 291
drag, startPoint x: 521, startPoint y: 58, endPoint x: 343, endPoint y: 26, distance: 181.2
click at [521, 58] on link "Rejeitar" at bounding box center [519, 55] width 37 height 13
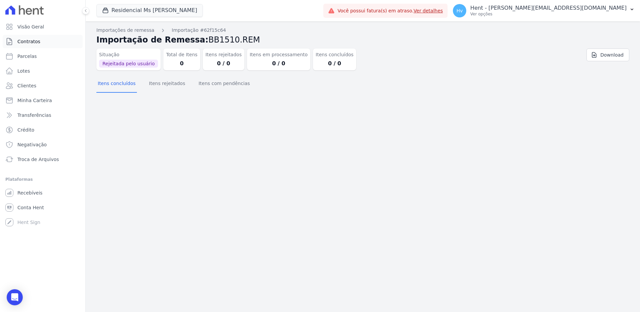
click at [35, 42] on span "Contratos" at bounding box center [28, 41] width 23 height 7
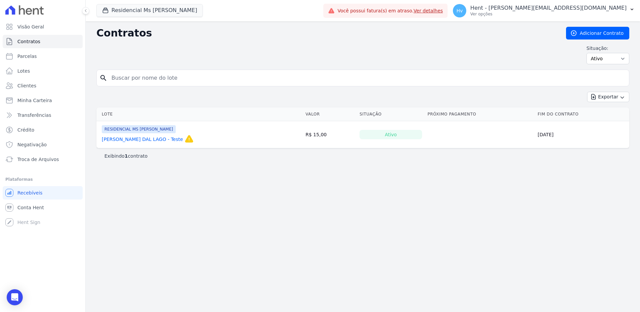
click at [138, 139] on link "[PERSON_NAME] DAL LAGO - Teste" at bounding box center [142, 139] width 81 height 7
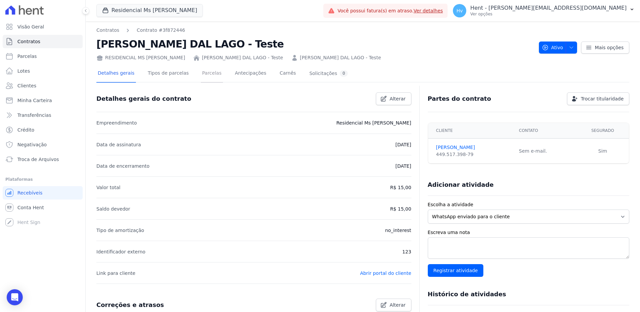
click at [201, 73] on link "Parcelas" at bounding box center [212, 74] width 22 height 18
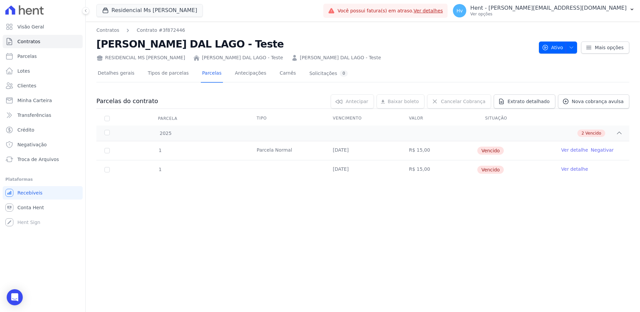
click at [579, 169] on link "Ver detalhe" at bounding box center [574, 169] width 27 height 7
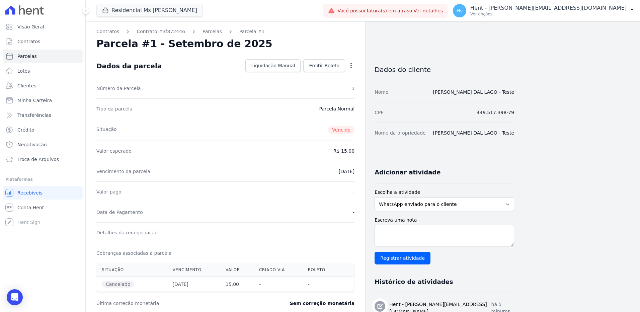
click at [348, 66] on icon "button" at bounding box center [351, 65] width 7 height 7
click at [338, 36] on div "Contratos Contrato #3f872446 Parcelas Parcela #1 Parcela #1 - Setembro de 2025 …" at bounding box center [225, 254] width 279 height 467
click at [350, 67] on icon "button" at bounding box center [351, 65] width 7 height 7
click at [311, 73] on link "Alterar" at bounding box center [322, 75] width 59 height 12
click at [346, 169] on input "2025-10-20" at bounding box center [328, 171] width 53 height 14
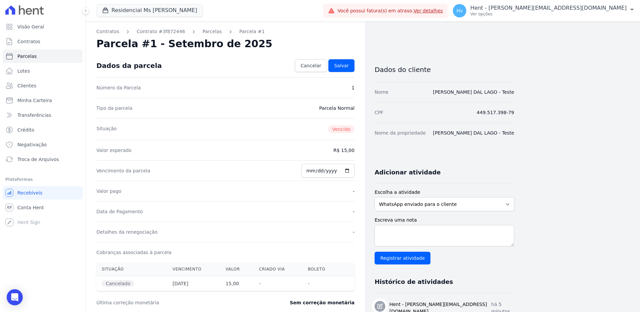
click at [282, 133] on div "Situação Vencido" at bounding box center [225, 129] width 258 height 22
click at [316, 67] on span "Cancelar" at bounding box center [311, 65] width 21 height 7
click at [295, 65] on span "Liquidação Manual" at bounding box center [273, 65] width 44 height 7
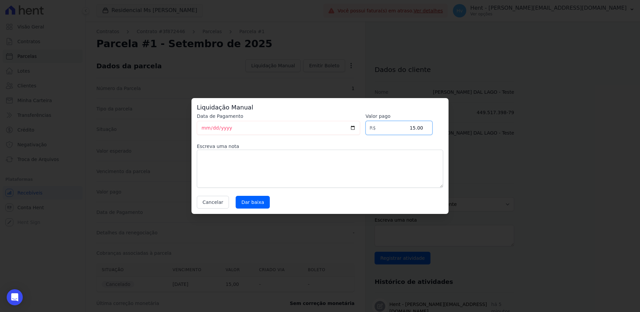
drag, startPoint x: 413, startPoint y: 128, endPoint x: 493, endPoint y: 120, distance: 80.0
click at [493, 120] on div "Liquidação Manual Data de Pagamento 2025-10-15 Valor pago R$ 15.00 Escreva uma …" at bounding box center [320, 156] width 640 height 312
type input "0.01"
drag, startPoint x: 298, startPoint y: 171, endPoint x: 301, endPoint y: 173, distance: 3.6
click at [299, 171] on textarea at bounding box center [320, 169] width 246 height 38
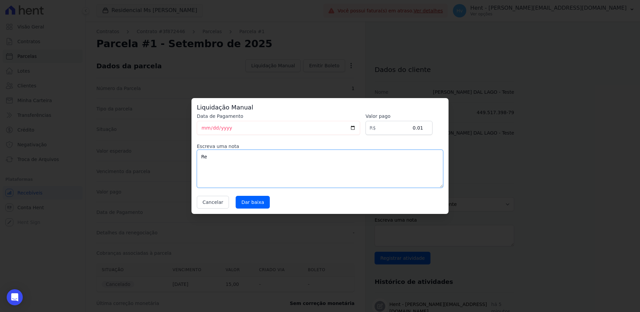
type textarea "R"
type textarea "t"
type textarea "Teste"
click at [249, 201] on input "Dar baixa" at bounding box center [253, 202] width 34 height 13
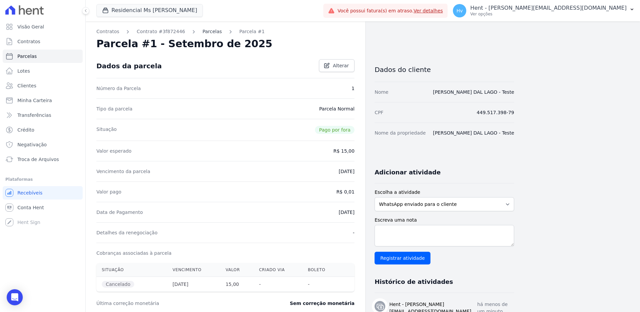
click at [202, 32] on link "Parcelas" at bounding box center [211, 31] width 19 height 7
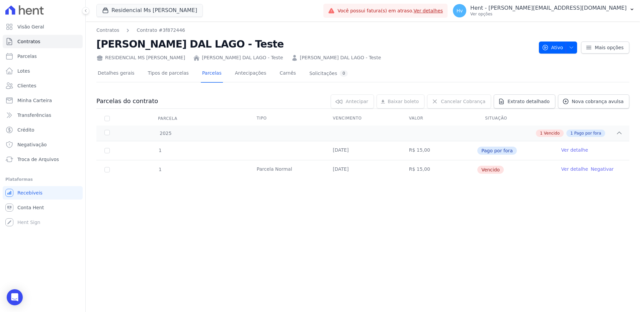
click at [371, 212] on div "Contratos Contrato #3f872446 VICTOR RODRIGUES DAL LAGO - Teste RESIDENCIAL MS F…" at bounding box center [363, 166] width 554 height 291
click at [378, 205] on div "Contratos Contrato #3f872446 VICTOR RODRIGUES DAL LAGO - Teste RESIDENCIAL MS F…" at bounding box center [363, 166] width 554 height 291
click at [604, 104] on span "Nova cobrança avulsa" at bounding box center [598, 101] width 52 height 7
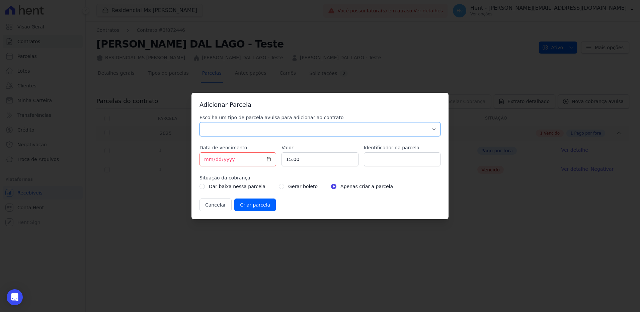
click at [347, 133] on select "Parcela Normal Sinal Caução Intercalada Chaves Pré Chaves Pós Chaves Taxas Quit…" at bounding box center [319, 129] width 241 height 14
select select "standard"
click at [199, 122] on select "Parcela Normal Sinal Caução Intercalada Chaves Pré Chaves Pós Chaves Taxas Quit…" at bounding box center [319, 129] width 241 height 14
drag, startPoint x: 243, startPoint y: 159, endPoint x: 147, endPoint y: 156, distance: 96.4
click at [147, 156] on div "Adicionar Parcela Escolha um tipo de parcela avulsa para adicionar ao contrato …" at bounding box center [320, 156] width 640 height 312
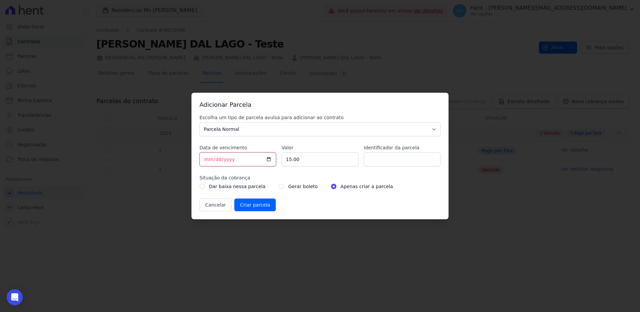
click at [247, 161] on input "2025-10-15" at bounding box center [237, 159] width 77 height 14
type input "2025-10-20"
click at [410, 156] on input "Identificador da parcela" at bounding box center [402, 159] width 77 height 14
type input "2"
click at [254, 205] on input "Criar parcela" at bounding box center [255, 204] width 42 height 13
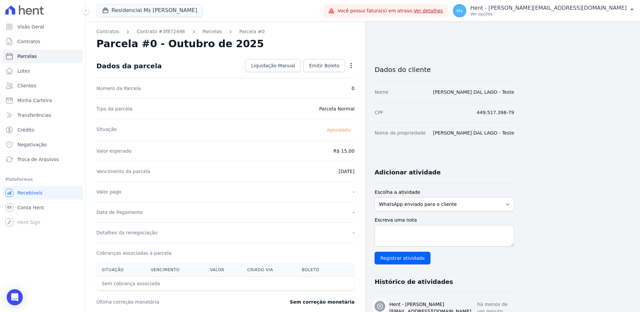
click at [199, 28] on div "Contratos Contrato #3f872446 Parcelas Parcela #0 Parcela #0 - Outubro de 2025 D…" at bounding box center [225, 236] width 279 height 430
click at [202, 34] on link "Parcelas" at bounding box center [211, 31] width 19 height 7
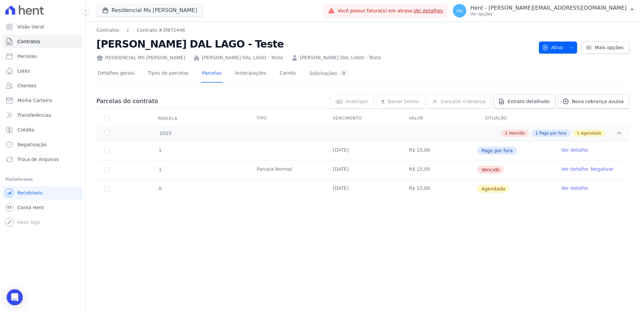
click at [561, 188] on td "Ver detalhe" at bounding box center [591, 188] width 76 height 19
click at [564, 190] on link "Ver detalhe" at bounding box center [574, 188] width 27 height 7
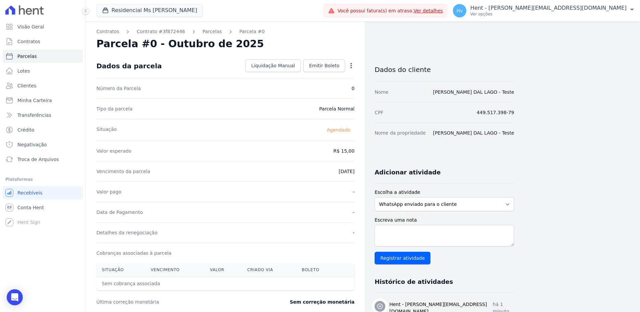
click at [353, 85] on dd "0" at bounding box center [352, 88] width 3 height 7
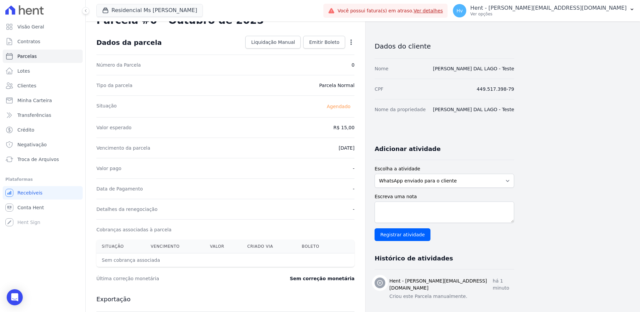
scroll to position [11, 0]
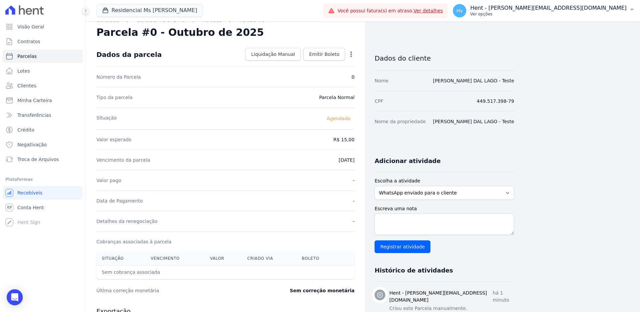
click at [560, 9] on p "Hent - [PERSON_NAME][EMAIL_ADDRESS][DOMAIN_NAME]" at bounding box center [548, 8] width 156 height 7
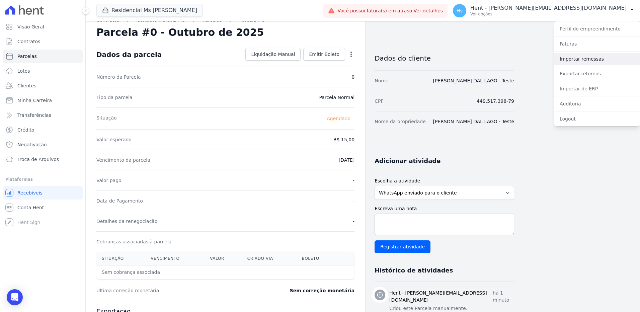
click at [581, 58] on link "Importar remessas" at bounding box center [597, 59] width 86 height 12
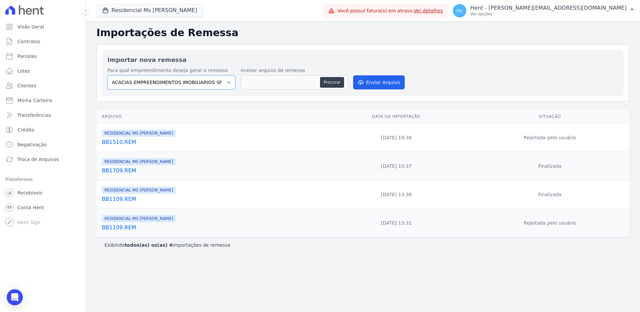
click at [159, 84] on select "ACACIAS EMPREENDIMENTOS IMOBILIARIOS SPE LTDA Acaiá Residencial ACQUA 8 PELOTAS…" at bounding box center [171, 82] width 128 height 14
select select "6c54eb3b-e7be-42b2-a22d-84079dcbf93e"
click at [107, 75] on select "ACACIAS EMPREENDIMENTOS IMOBILIARIOS SPE LTDA Acaiá Residencial ACQUA 8 PELOTAS…" at bounding box center [171, 82] width 128 height 14
click at [337, 84] on button "Procurar" at bounding box center [332, 82] width 24 height 11
type input "BB1510.REM"
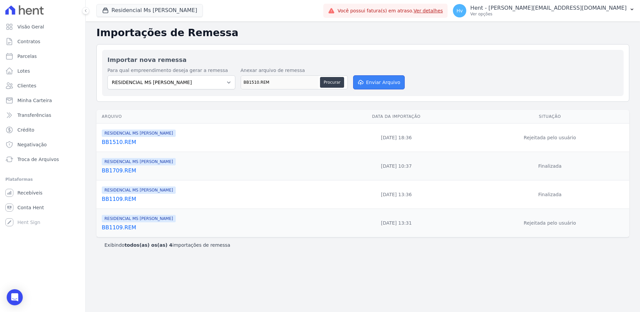
click at [373, 82] on button "Enviar Arquivo" at bounding box center [379, 82] width 52 height 14
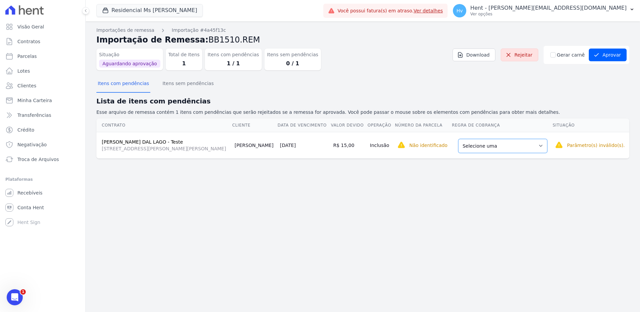
click at [518, 146] on select "Selecione uma Nova Parcela Avulsa Parcela Avulsa Existente Parcela Normal (1 X …" at bounding box center [502, 146] width 89 height 14
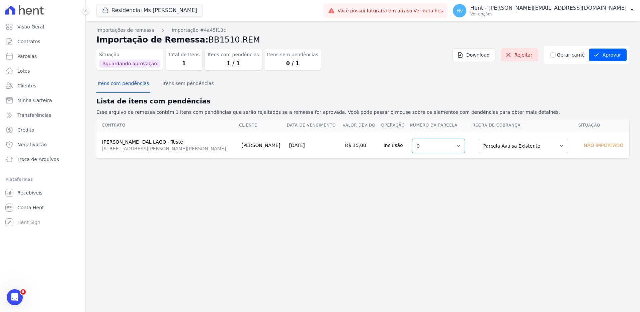
click at [443, 147] on select "Selecione uma 0" at bounding box center [438, 146] width 53 height 14
click at [528, 181] on div "Importações de remessa Importação #4a45f13c Importação de Remessa: BB1510.REM S…" at bounding box center [363, 166] width 554 height 291
click at [445, 146] on select "Selecione uma 0" at bounding box center [438, 146] width 53 height 14
click at [412, 139] on select "Selecione uma 0" at bounding box center [438, 146] width 53 height 14
click at [607, 53] on button "Aprovar" at bounding box center [608, 55] width 38 height 13
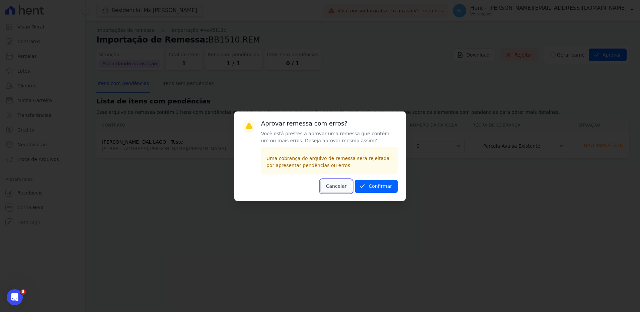
click at [340, 190] on button "Cancelar" at bounding box center [336, 186] width 32 height 13
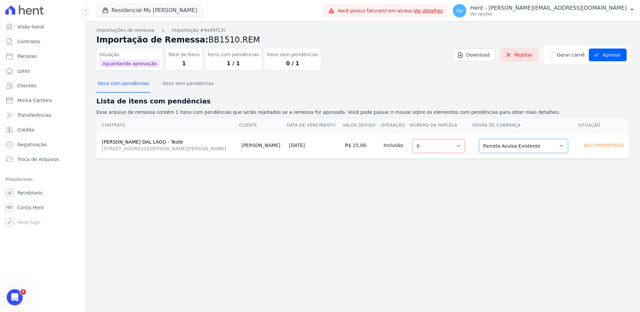
click at [522, 140] on select "Selecione uma Nova Parcela Avulsa Parcela Avulsa Existente Parcela Normal (1 X …" at bounding box center [523, 146] width 89 height 14
click at [426, 153] on td "Selecione uma" at bounding box center [440, 145] width 63 height 26
click at [427, 147] on select "Selecione uma" at bounding box center [438, 146] width 53 height 14
click at [432, 148] on select "Selecione uma" at bounding box center [438, 146] width 53 height 14
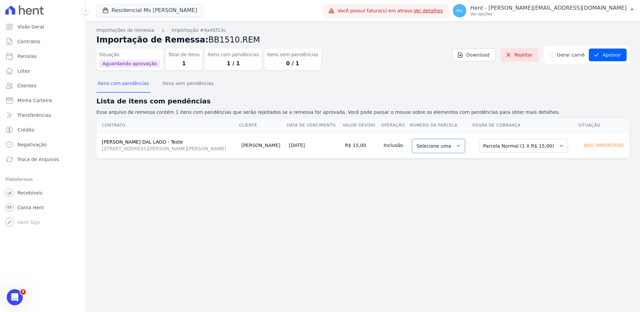
click at [432, 148] on select "Selecione uma" at bounding box center [438, 146] width 53 height 14
click at [423, 149] on select "Selecione uma" at bounding box center [438, 146] width 53 height 14
click at [431, 146] on select "Selecione uma" at bounding box center [438, 146] width 53 height 14
click at [555, 147] on select "Selecione uma Nova Parcela Avulsa Parcela Avulsa Existente Parcela Normal (1 X …" at bounding box center [523, 146] width 89 height 14
click at [430, 146] on select "Selecione uma 1 - ?" at bounding box center [438, 146] width 53 height 14
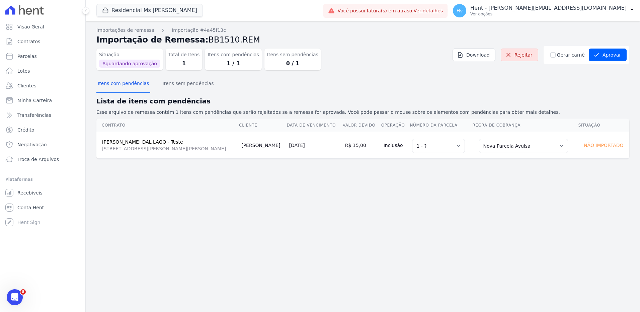
click at [558, 192] on div "Importações de remessa Importação #4a45f13c Importação de Remessa: BB1510.REM S…" at bounding box center [363, 166] width 554 height 291
click at [516, 143] on select "Selecione uma Nova Parcela Avulsa Parcela Avulsa Existente Parcela Normal (1 X …" at bounding box center [523, 146] width 89 height 14
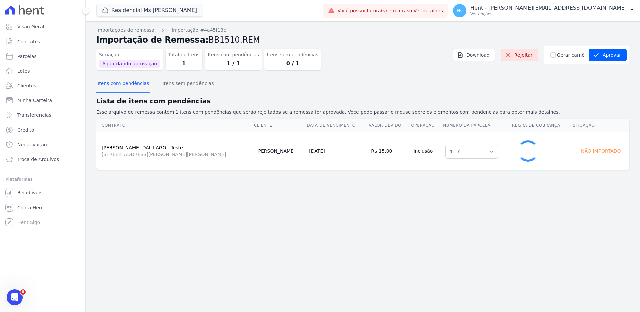
select select "0"
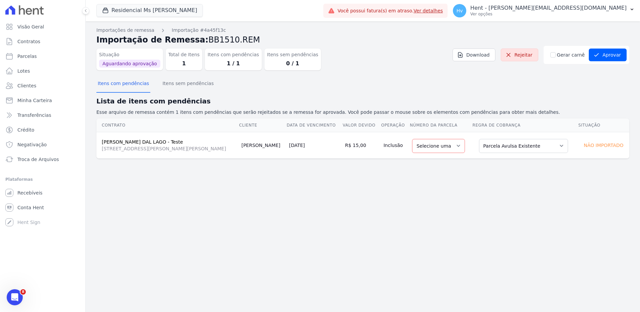
click at [521, 178] on div "Importações de remessa Importação #4a45f13c Importação de Remessa: BB1510.REM S…" at bounding box center [363, 166] width 554 height 291
click at [448, 142] on select "Selecione uma 0" at bounding box center [438, 146] width 53 height 14
click at [412, 139] on select "Selecione uma 0" at bounding box center [438, 146] width 53 height 14
click at [559, 201] on div "Importações de remessa Importação #4a45f13c Importação de Remessa: BB1510.REM S…" at bounding box center [363, 166] width 554 height 291
click at [604, 55] on button "Aprovar" at bounding box center [608, 55] width 38 height 13
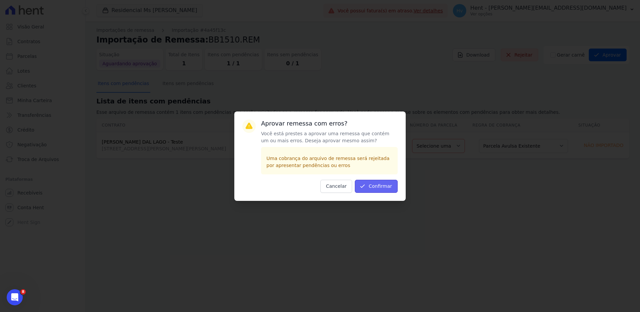
click at [373, 188] on button "Confirmar" at bounding box center [376, 186] width 43 height 13
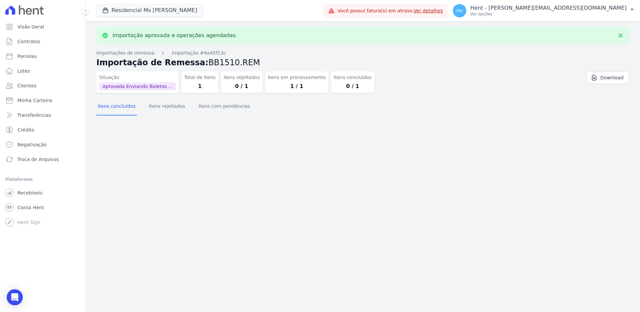
click at [253, 152] on div "Importação aprovada e operações agendadas. Importações de remessa Importação #4…" at bounding box center [363, 166] width 554 height 291
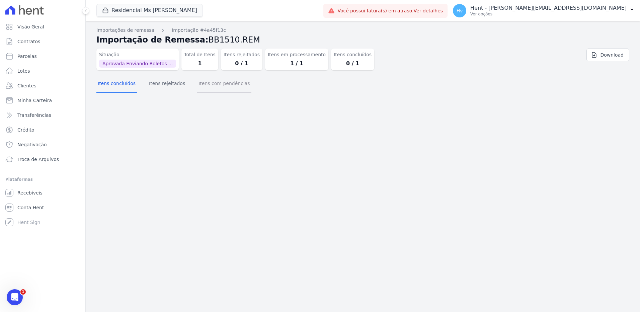
click at [203, 85] on button "Itens com pendências" at bounding box center [224, 83] width 54 height 17
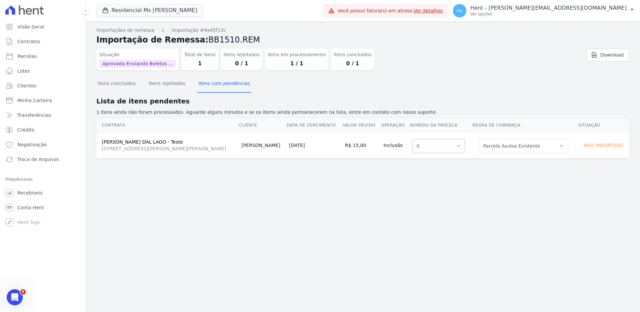
click at [454, 202] on div "Importações de remessa Importação #4a45f13c Importação de Remessa: BB1510.REM S…" at bounding box center [363, 166] width 554 height 291
click at [239, 134] on td "[PERSON_NAME] DAL LAGO - Teste [STREET_ADDRESS][PERSON_NAME][PERSON_NAME]" at bounding box center [167, 145] width 142 height 26
click at [21, 58] on span "Parcelas" at bounding box center [26, 56] width 19 height 7
select select
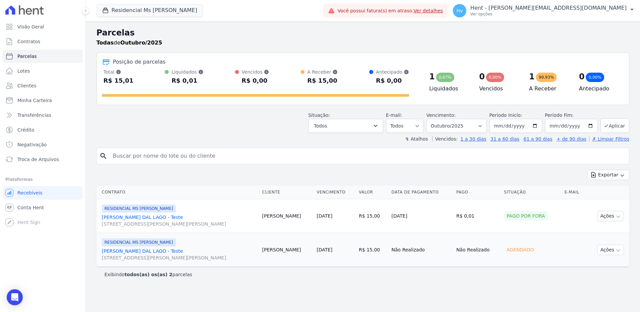
click at [155, 251] on link "[PERSON_NAME] DAL LAGO - Teste [STREET_ADDRESS][PERSON_NAME][PERSON_NAME]" at bounding box center [179, 254] width 155 height 13
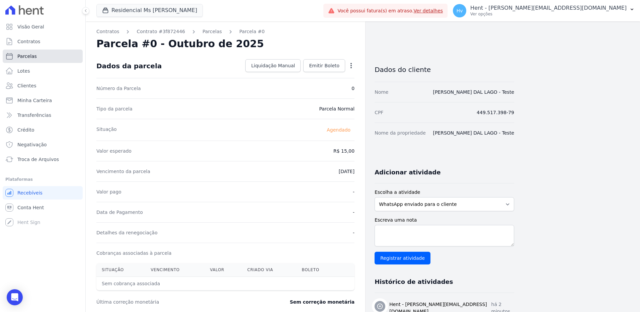
click at [33, 51] on link "Parcelas" at bounding box center [43, 56] width 80 height 13
select select
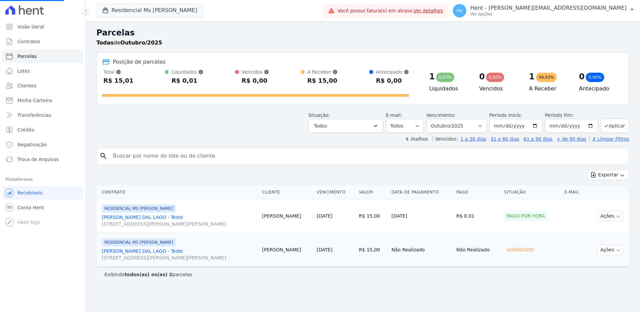
select select
click at [32, 38] on span "Contratos" at bounding box center [28, 41] width 23 height 7
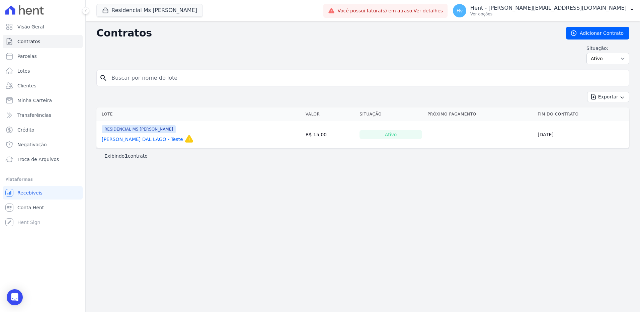
click at [162, 137] on link "[PERSON_NAME] DAL LAGO - Teste" at bounding box center [142, 139] width 81 height 7
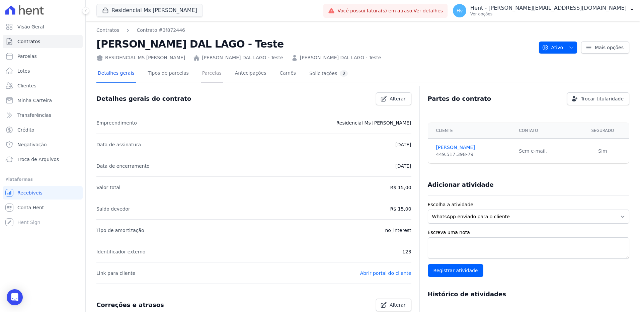
click at [204, 74] on link "Parcelas" at bounding box center [212, 74] width 22 height 18
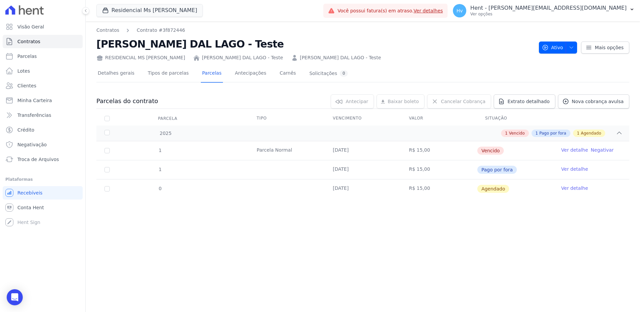
click at [575, 188] on link "Ver detalhe" at bounding box center [574, 188] width 27 height 7
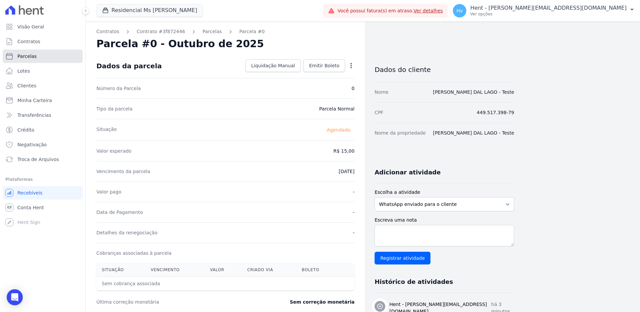
click at [22, 56] on span "Parcelas" at bounding box center [26, 56] width 19 height 7
select select
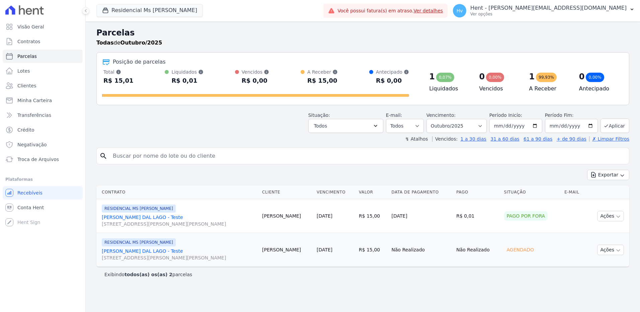
select select
click at [32, 40] on span "Contratos" at bounding box center [28, 41] width 23 height 7
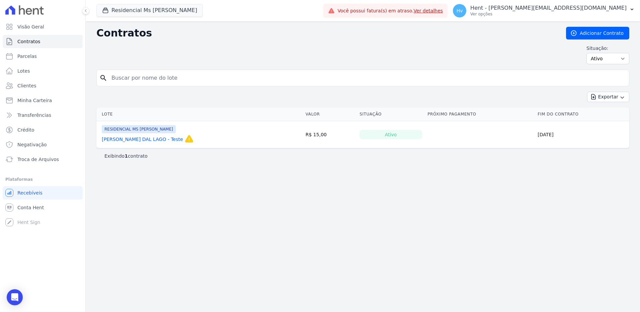
click at [171, 138] on link "[PERSON_NAME] DAL LAGO - Teste" at bounding box center [142, 139] width 81 height 7
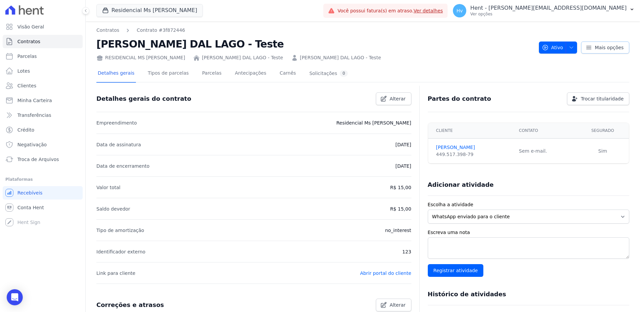
click at [587, 47] on icon at bounding box center [588, 47] width 7 height 7
click at [569, 49] on icon "button" at bounding box center [571, 47] width 5 height 5
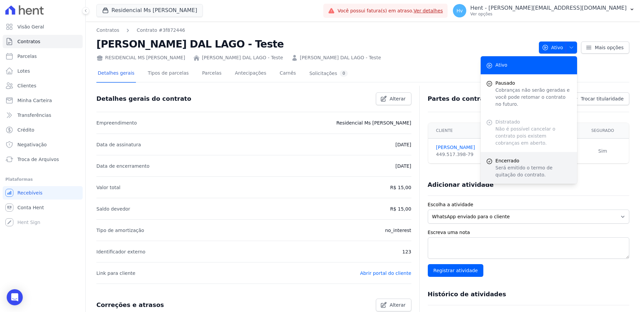
click at [514, 164] on p "Será emitido o termo de quitação do contrato." at bounding box center [533, 171] width 76 height 14
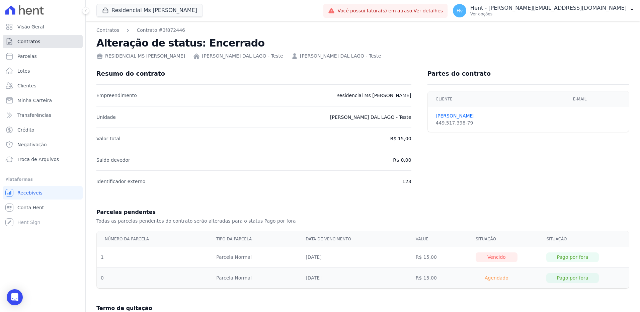
click at [28, 41] on span "Contratos" at bounding box center [28, 41] width 23 height 7
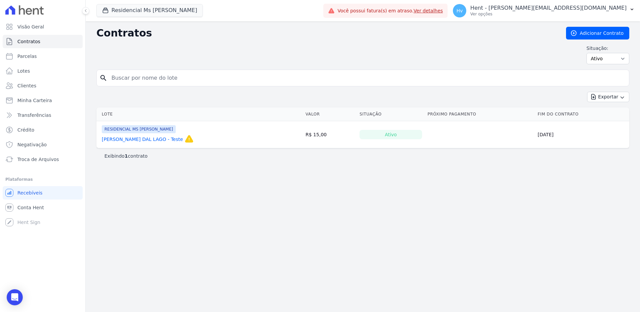
click at [512, 219] on div "Contratos Adicionar Contrato Situação: Ativo Todos Pausado Distratado Rascunho …" at bounding box center [363, 166] width 554 height 291
click at [29, 42] on span "Contratos" at bounding box center [28, 41] width 23 height 7
click at [295, 180] on div "Contratos Adicionar Contrato Situação: Ativo Todos Pausado Distratado Rascunho …" at bounding box center [363, 166] width 554 height 291
click at [152, 141] on link "[PERSON_NAME] [PERSON_NAME] - Teste" at bounding box center [142, 139] width 81 height 7
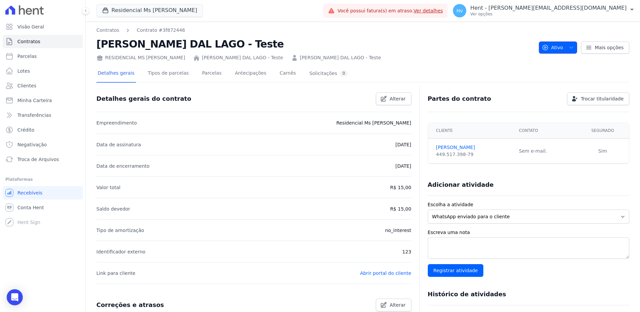
click at [570, 47] on icon "button" at bounding box center [571, 48] width 3 height 2
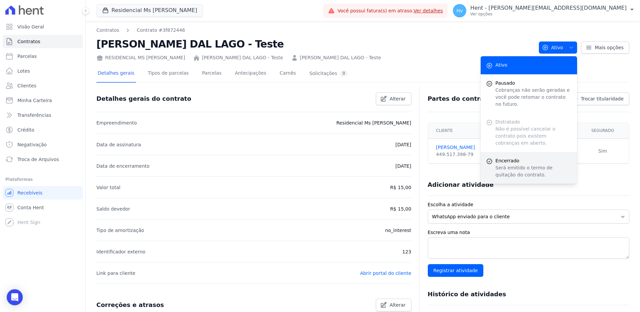
click at [510, 157] on span "Encerrado" at bounding box center [533, 160] width 76 height 7
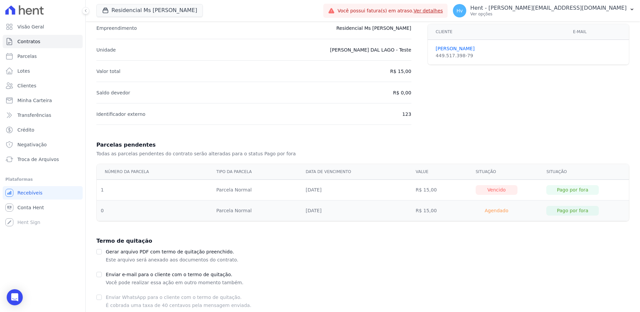
scroll to position [101, 0]
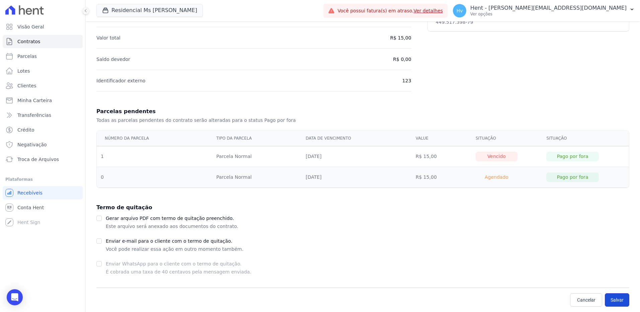
click at [616, 301] on button "Salvar" at bounding box center [617, 299] width 24 height 13
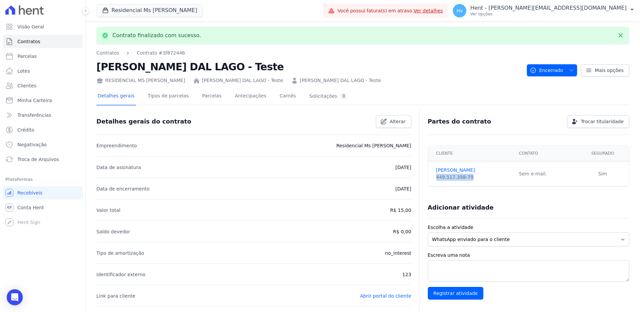
drag, startPoint x: 472, startPoint y: 177, endPoint x: 434, endPoint y: 178, distance: 37.8
click at [436, 178] on div "449.517.398-79" at bounding box center [473, 177] width 75 height 7
copy div "449.517.398-79"
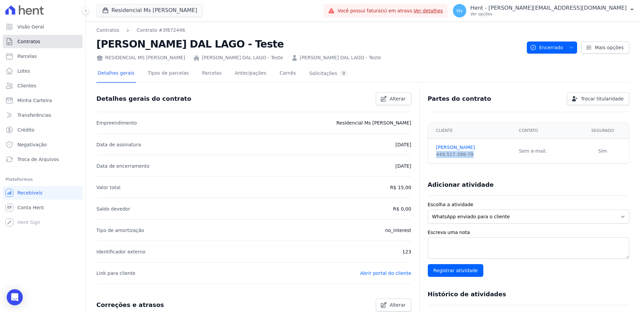
click at [33, 41] on span "Contratos" at bounding box center [28, 41] width 23 height 7
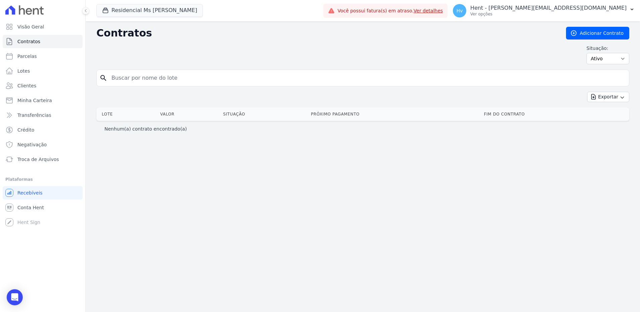
click at [493, 167] on div "Contratos Adicionar Contrato Situação: Ativo Todos Pausado Distratado Rascunho …" at bounding box center [363, 166] width 554 height 291
click at [616, 35] on link "Adicionar Contrato" at bounding box center [597, 33] width 63 height 13
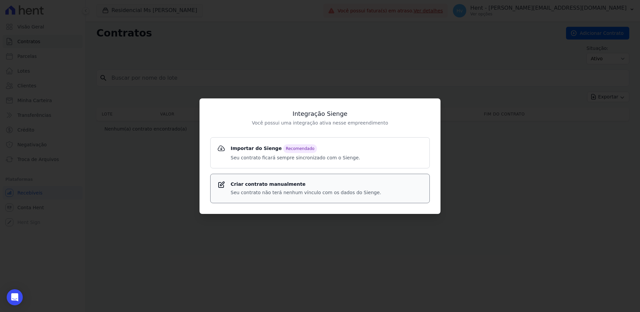
click at [293, 181] on strong "Criar contrato manualmente" at bounding box center [306, 184] width 151 height 7
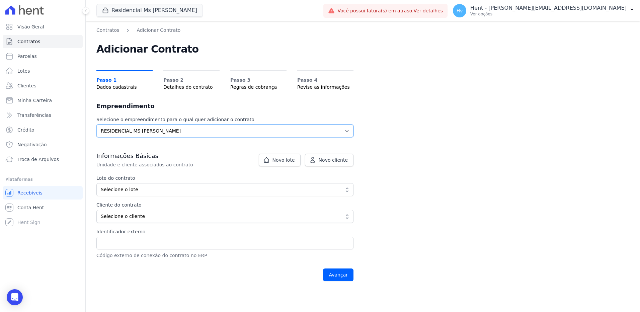
click at [162, 131] on select "Selecione o empreendimento RESIDENCIAL MS FERNANDO LINS I" at bounding box center [224, 131] width 257 height 13
click at [96, 125] on select "Selecione o empreendimento RESIDENCIAL MS FERNANDO LINS I" at bounding box center [224, 131] width 257 height 13
click at [276, 162] on link "Novo lote" at bounding box center [280, 160] width 42 height 13
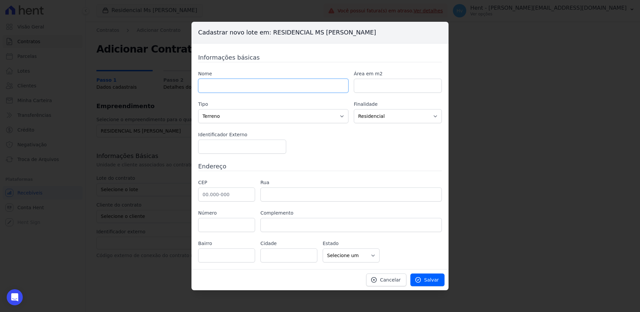
click at [246, 83] on input "text" at bounding box center [273, 86] width 150 height 14
click at [248, 90] on input "text" at bounding box center [273, 86] width 150 height 14
paste input "VICTOR RODRIGUES DAL LAGO"
type input "[PERSON_NAME] [PERSON_NAME] - Teste 2"
type input "100"
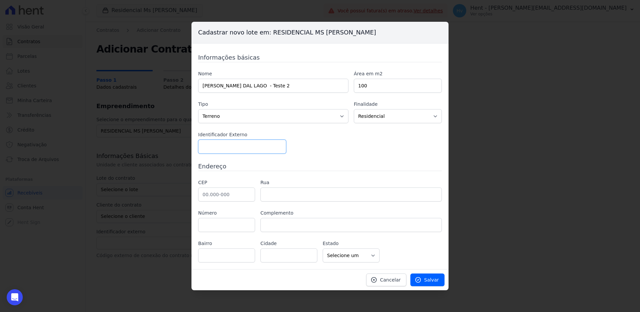
click at [223, 145] on input "number" at bounding box center [242, 147] width 88 height 14
type input "1234"
click at [225, 197] on input "text" at bounding box center [226, 194] width 57 height 14
type input "03.315-000"
type input "Rua Padre Estevão Pernet"
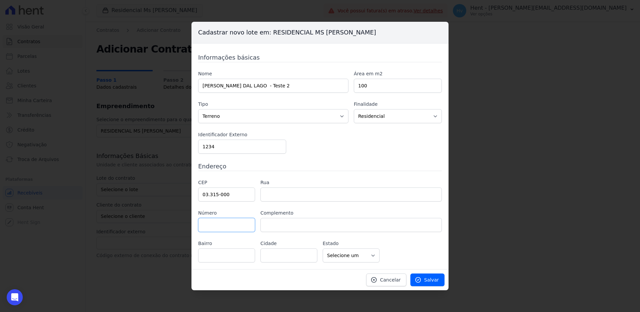
type input "Vila Gomes Cardim"
type input "São Paulo"
select select "SP"
type input "1"
click at [434, 280] on span "Salvar" at bounding box center [431, 279] width 15 height 7
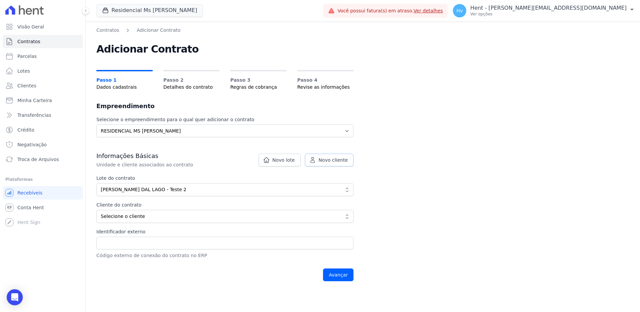
click at [335, 161] on span "Novo cliente" at bounding box center [333, 160] width 29 height 7
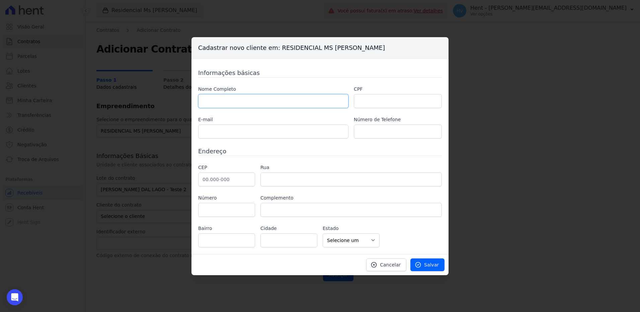
click at [275, 100] on input "text" at bounding box center [273, 101] width 150 height 14
paste input "VICTOR RODRIGUES DAL LAGO"
type input "[PERSON_NAME] DAL LAGO - Teste 2"
click at [381, 103] on input "text" at bounding box center [398, 101] width 88 height 14
paste input "449.517.398-79"
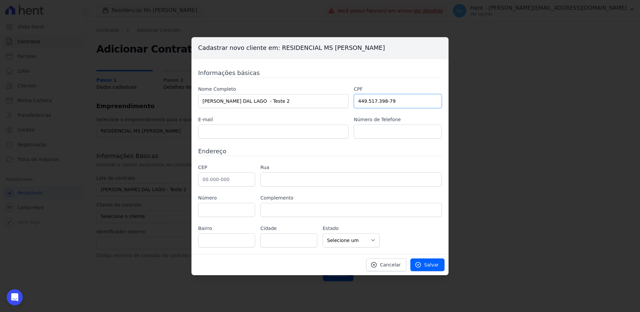
type input "449.517.398-79"
click at [241, 182] on input "text" at bounding box center [226, 179] width 57 height 14
type input "03.315-000"
type input "Rua Padre Estevão Pernet"
type input "Vila Gomes Cardim"
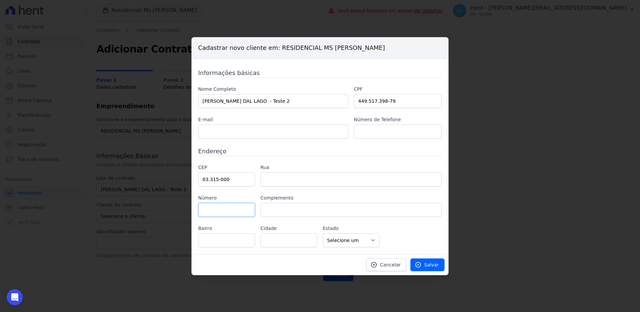
type input "São Paulo"
select select "SP"
type input "1"
click at [426, 268] on span "Salvar" at bounding box center [431, 264] width 15 height 7
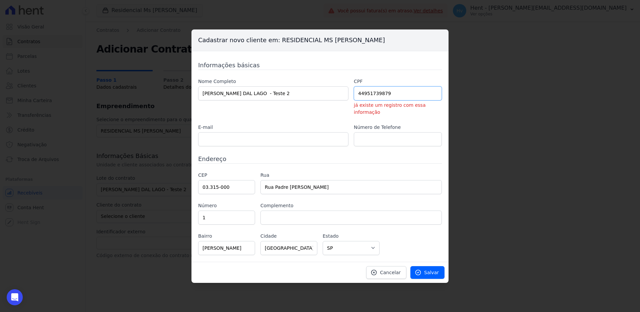
click at [400, 97] on input "44951739879" at bounding box center [398, 93] width 88 height 14
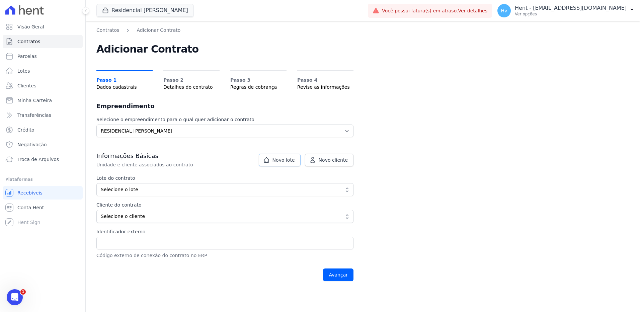
drag, startPoint x: 300, startPoint y: 163, endPoint x: 347, endPoint y: 177, distance: 49.4
click at [300, 163] on link "Novo lote" at bounding box center [280, 160] width 42 height 13
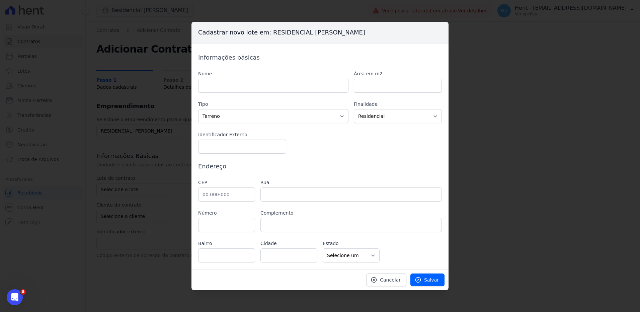
click at [264, 78] on div "Nome" at bounding box center [273, 81] width 150 height 22
click at [263, 85] on input "text" at bounding box center [273, 86] width 150 height 14
type input "[PERSON_NAME] [PERSON_NAME] - Teste 2"
type input "100"
type input "1234"
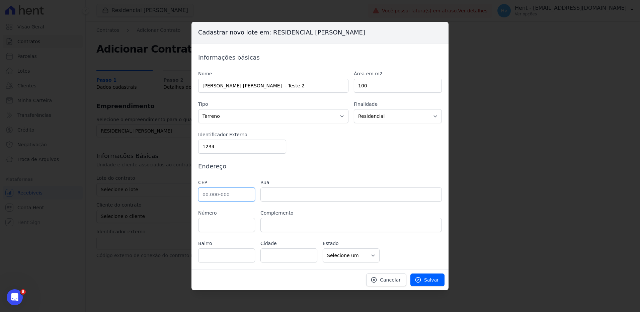
type input "03.315-000"
type input "1"
select select "SP"
type input "Rua Padre [PERSON_NAME]"
type input "[PERSON_NAME]"
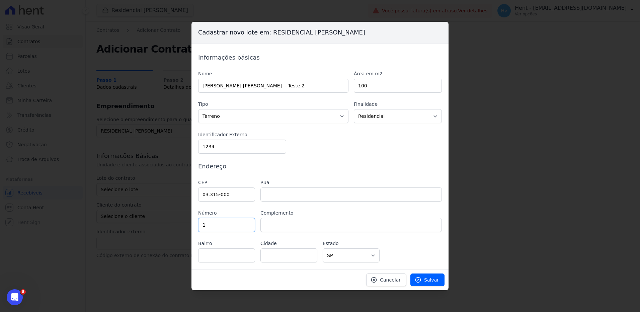
type input "[GEOGRAPHIC_DATA]"
click at [435, 282] on span "Salvar" at bounding box center [431, 279] width 15 height 7
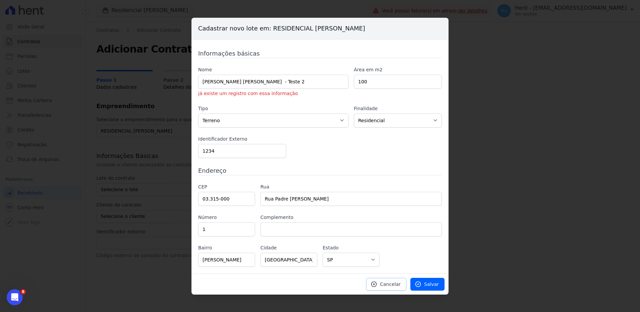
click at [396, 288] on link "Cancelar" at bounding box center [386, 284] width 40 height 13
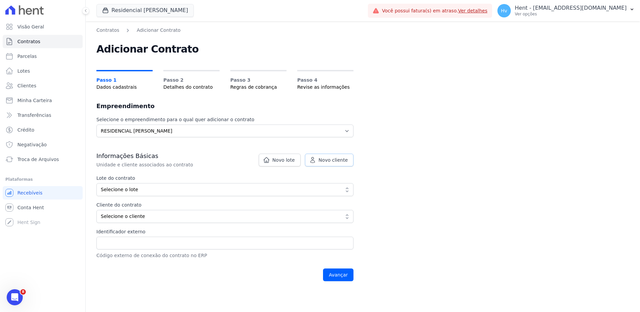
click at [340, 156] on link "Novo cliente" at bounding box center [329, 160] width 49 height 13
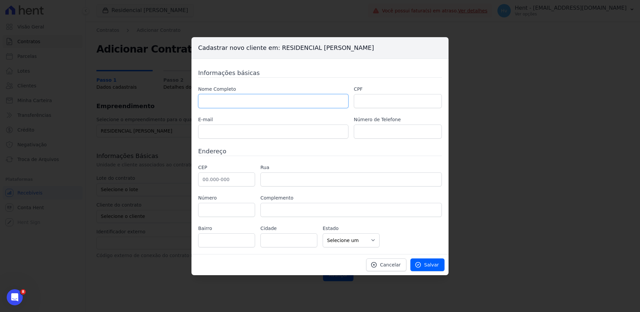
click at [265, 106] on input "text" at bounding box center [273, 101] width 150 height 14
type input "[PERSON_NAME] [PERSON_NAME] Morandi"
type input "[PERSON_NAME][EMAIL_ADDRESS][DOMAIN_NAME]"
type input "11990148323"
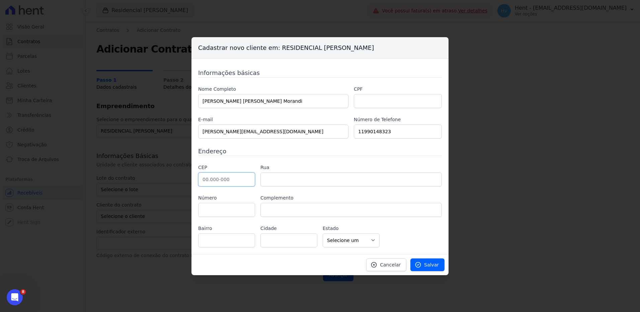
type input "05.548-000"
type input "123"
type input "Rua João Moreira Salles"
type input "Jardim Monte Alegre"
type input "São Paulo"
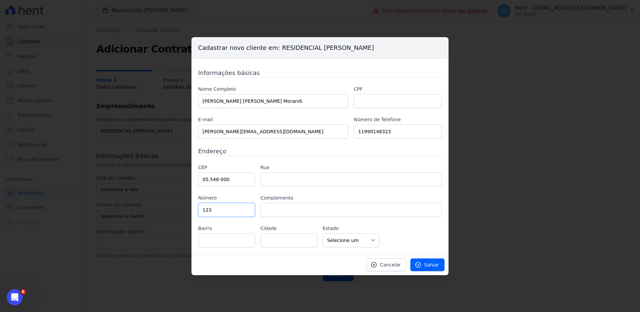
select select "SP"
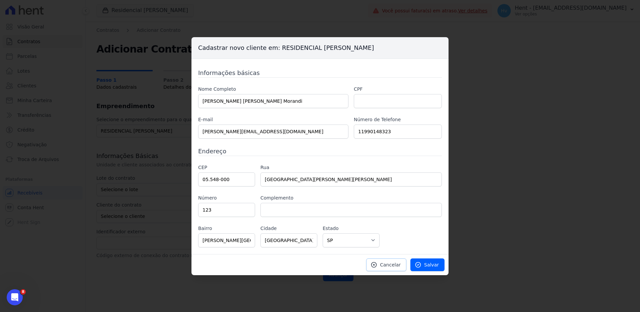
click at [396, 263] on span "Cancelar" at bounding box center [390, 264] width 21 height 7
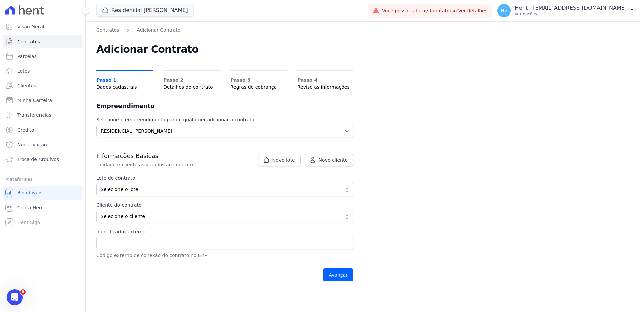
click at [331, 157] on span "Novo cliente" at bounding box center [333, 160] width 29 height 7
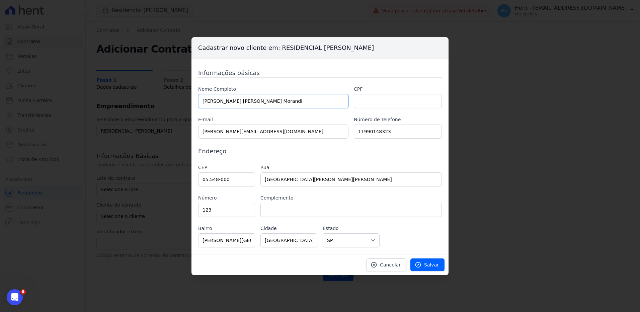
drag, startPoint x: 297, startPoint y: 102, endPoint x: 147, endPoint y: 92, distance: 150.6
click at [147, 92] on div "Cadastrar novo cliente em: RESIDENCIAL MS FERNANDO LINS I Informações básicas N…" at bounding box center [320, 156] width 640 height 312
type input "[PERSON_NAME] DAL LAGO - Teste 2"
drag, startPoint x: 286, startPoint y: 130, endPoint x: 151, endPoint y: 120, distance: 135.6
click at [150, 120] on div "Cadastrar novo cliente em: RESIDENCIAL MS FERNANDO LINS I Informações básicas N…" at bounding box center [320, 156] width 640 height 312
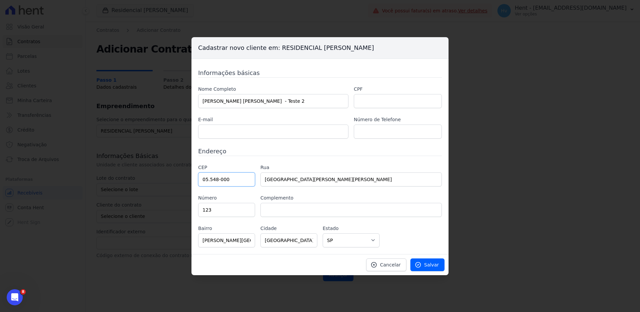
drag, startPoint x: 236, startPoint y: 180, endPoint x: 167, endPoint y: 171, distance: 69.2
click at [160, 171] on div "Cadastrar novo cliente em: RESIDENCIAL MS FERNANDO LINS I Informações básicas N…" at bounding box center [320, 156] width 640 height 312
select select
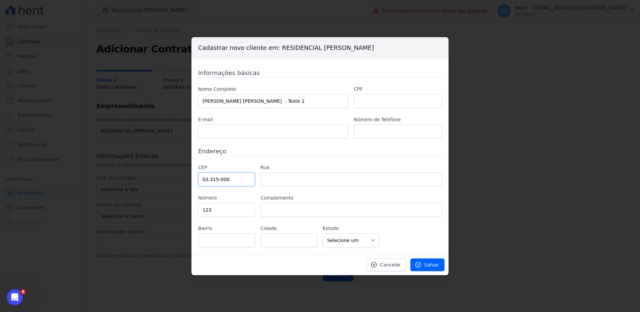
type input "03.315-000"
type input "Rua Padre Estevão Pernet"
type input "Vila Gomes Cardim"
type input "São Paulo"
select select "SP"
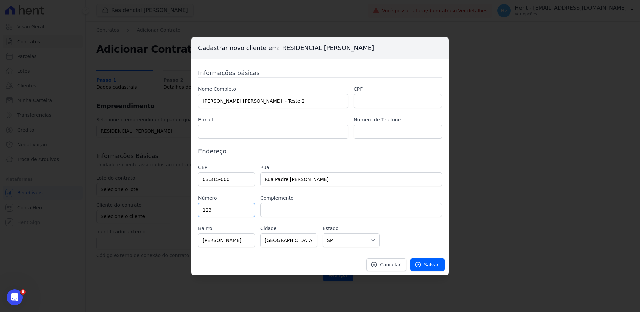
drag, startPoint x: 229, startPoint y: 209, endPoint x: 137, endPoint y: 180, distance: 96.4
click at [145, 186] on div "Cadastrar novo cliente em: RESIDENCIAL MS FERNANDO LINS I Informações básicas N…" at bounding box center [320, 156] width 640 height 312
type input "1"
click at [376, 100] on input "text" at bounding box center [398, 101] width 88 height 14
click at [356, 101] on input "text" at bounding box center [398, 101] width 88 height 14
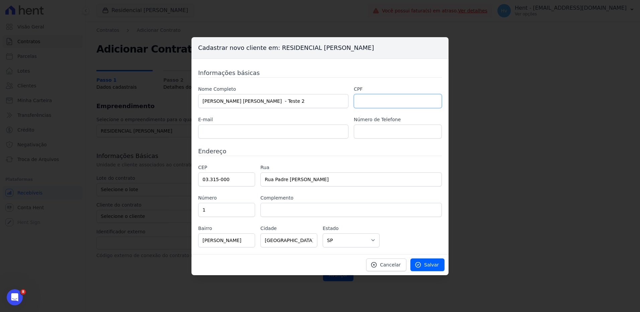
paste input "449.517.398-79"
type input "449.517.398-79"
click at [421, 267] on icon at bounding box center [418, 264] width 7 height 7
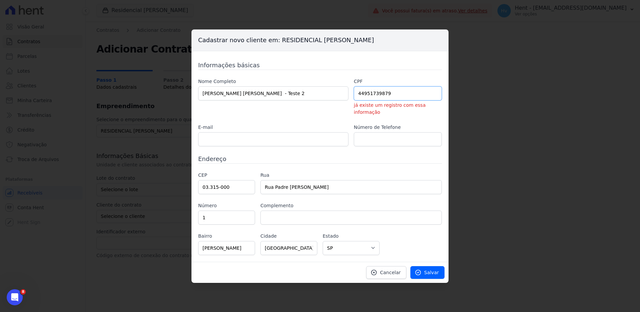
click at [410, 96] on input "44951739879" at bounding box center [398, 93] width 88 height 14
click at [430, 270] on span "Salvar" at bounding box center [431, 272] width 15 height 7
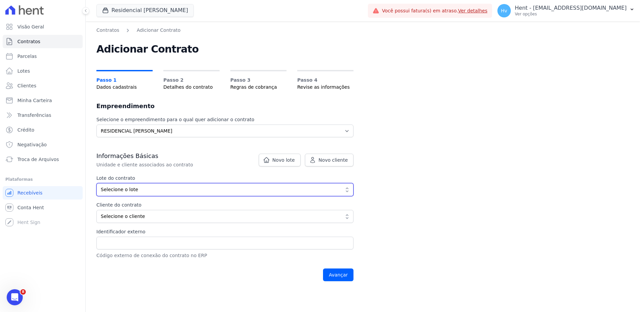
click at [162, 188] on span "Selecione o lote" at bounding box center [220, 189] width 239 height 7
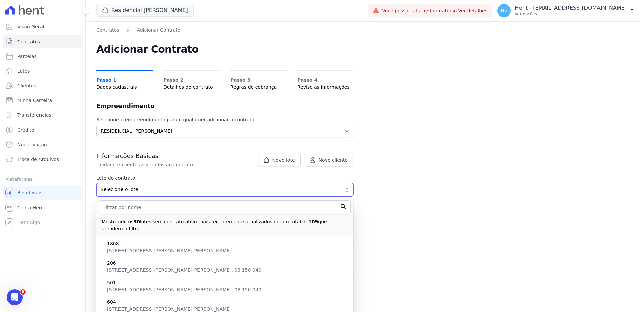
click at [162, 190] on span "Selecione o lote" at bounding box center [220, 189] width 239 height 7
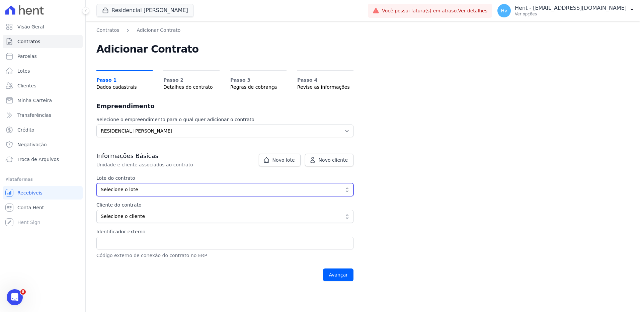
click at [160, 190] on span "Selecione o lote" at bounding box center [220, 189] width 239 height 7
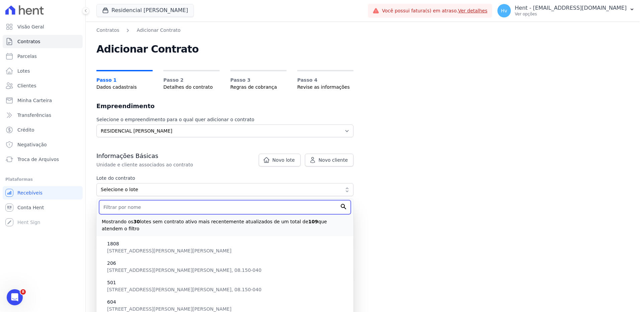
click at [145, 214] on input "text" at bounding box center [225, 207] width 252 height 14
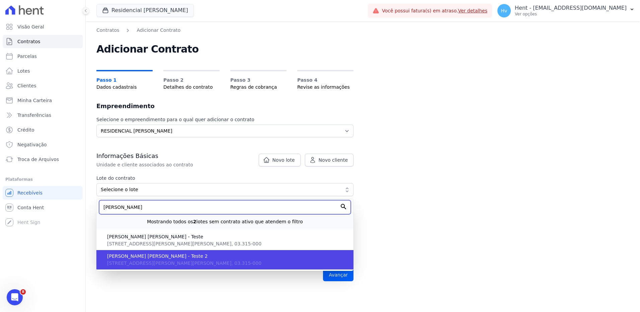
type input "victor"
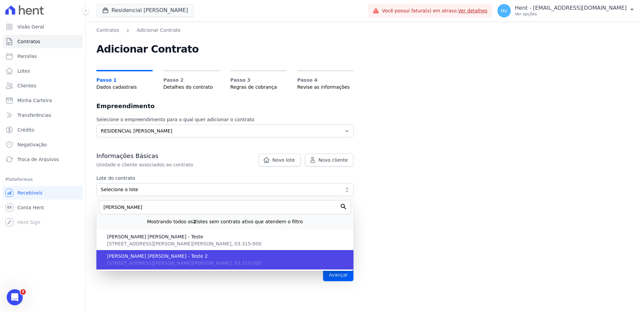
click at [187, 256] on span "VICTOR RODRIGUES DAL LAGO - Teste 2" at bounding box center [227, 256] width 241 height 7
type input "8d06c1bf-e1dd-470b-b28c-1be3521ee51f"
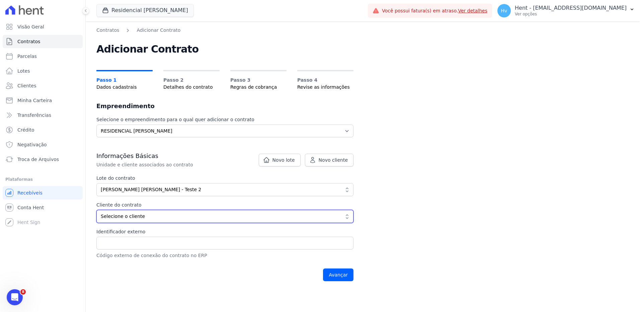
click at [161, 215] on span "Selecione o cliente" at bounding box center [220, 216] width 239 height 7
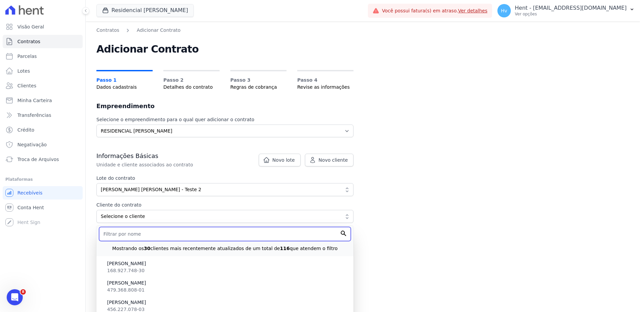
click at [140, 234] on input "text" at bounding box center [225, 234] width 252 height 14
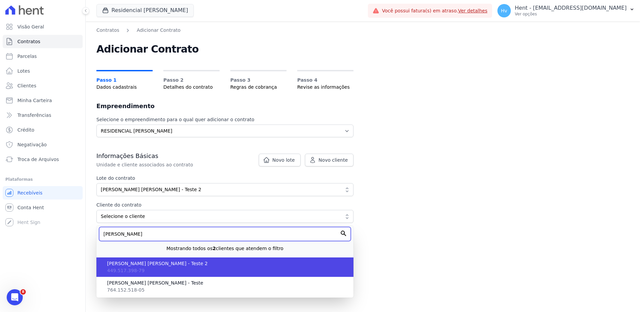
type input "victor"
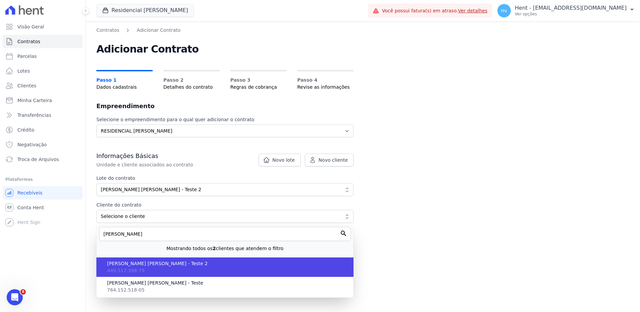
click at [199, 267] on li "VICTOR RODRIGUES DAL LAGO - Teste 2 449.517.398-79" at bounding box center [224, 266] width 257 height 19
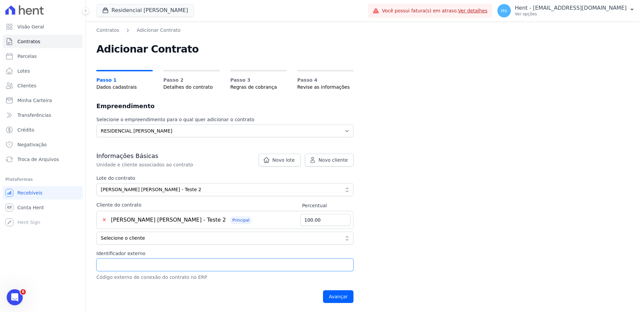
click at [188, 259] on input "Identificador externo" at bounding box center [224, 264] width 257 height 13
type input "1234"
click at [332, 297] on input "Avançar" at bounding box center [338, 296] width 30 height 13
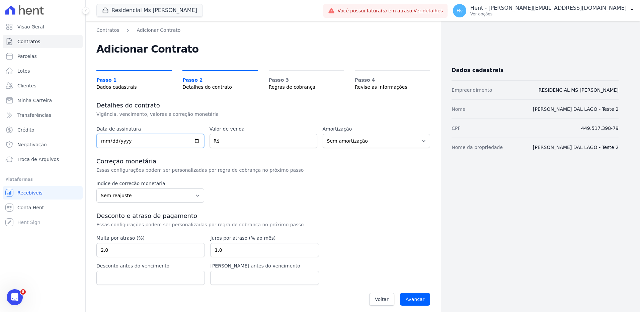
click at [159, 139] on input "date" at bounding box center [150, 141] width 108 height 14
type input "[DATE]"
type input "15.00"
click at [405, 302] on input "Avançar" at bounding box center [415, 299] width 30 height 13
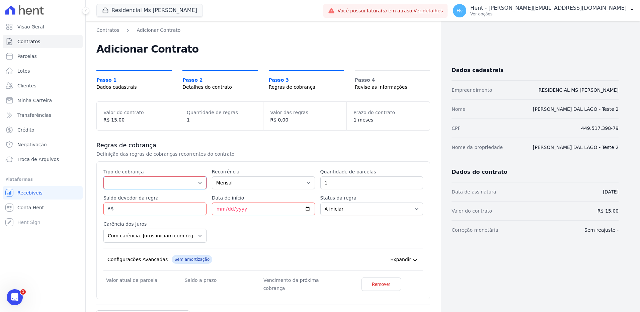
click at [171, 183] on select "Parcela Normal Entrada Sinal Intercalada Chaves Pré-chaves Pós-chaves Impostos …" at bounding box center [154, 182] width 103 height 13
select select "standard"
click at [103, 176] on select "Parcela Normal Entrada Sinal Intercalada Chaves Pré-chaves Pós-chaves Impostos …" at bounding box center [154, 182] width 103 height 13
click at [139, 209] on input "Saldo devedor da regra" at bounding box center [154, 208] width 103 height 13
drag, startPoint x: 369, startPoint y: 183, endPoint x: 256, endPoint y: 183, distance: 113.5
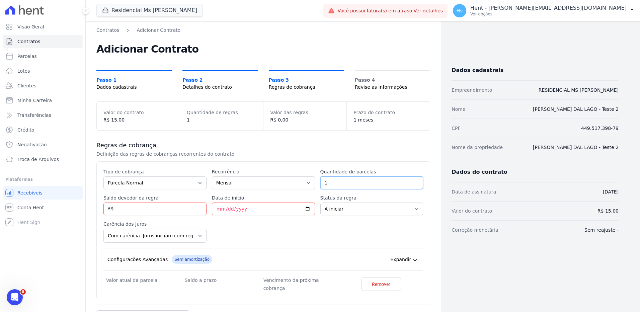
click at [262, 184] on div "Esse tipo de parcela não entra no saldo devedor do contrato. Tipo de cobrança P…" at bounding box center [263, 230] width 320 height 124
type input "5"
drag, startPoint x: 129, startPoint y: 209, endPoint x: 140, endPoint y: 211, distance: 11.1
click at [129, 209] on input "Saldo devedor da regra" at bounding box center [154, 208] width 103 height 13
type input "75.00"
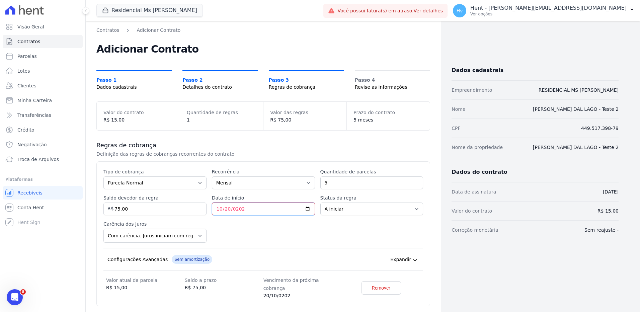
type input "[DATE]"
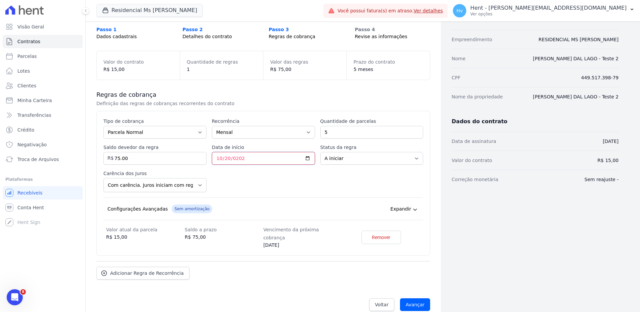
scroll to position [52, 0]
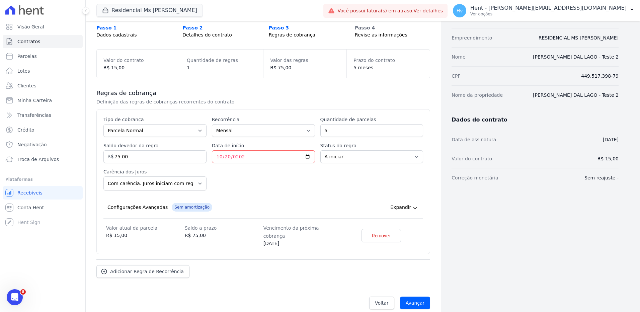
click at [406, 208] on span "Expandir" at bounding box center [400, 207] width 21 height 7
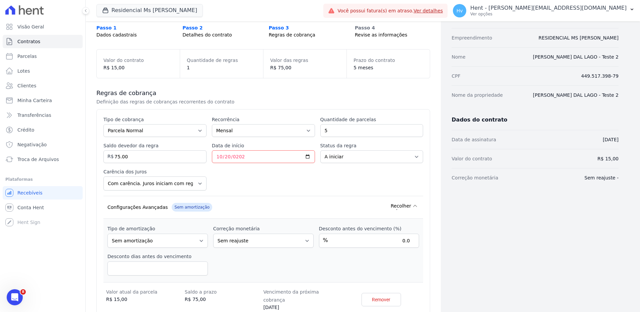
click at [406, 208] on span "Recolher" at bounding box center [401, 205] width 20 height 7
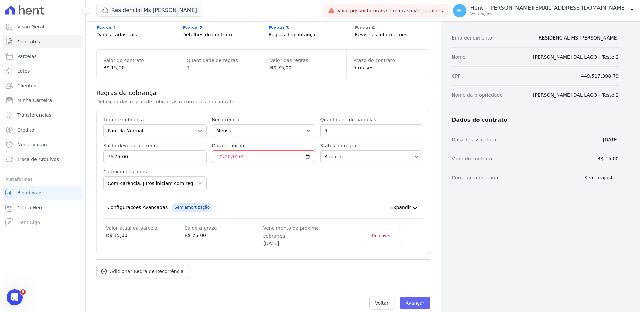
click at [410, 297] on input "Avançar" at bounding box center [415, 303] width 30 height 13
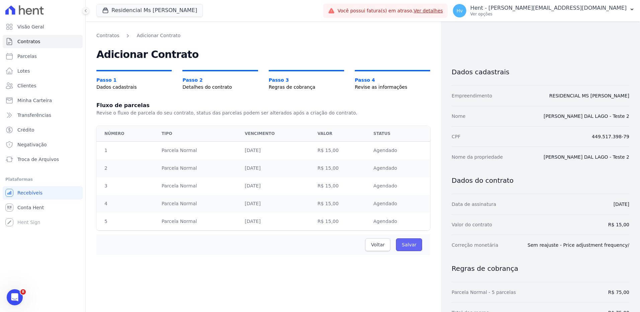
click at [409, 246] on input "Salvar" at bounding box center [409, 244] width 26 height 13
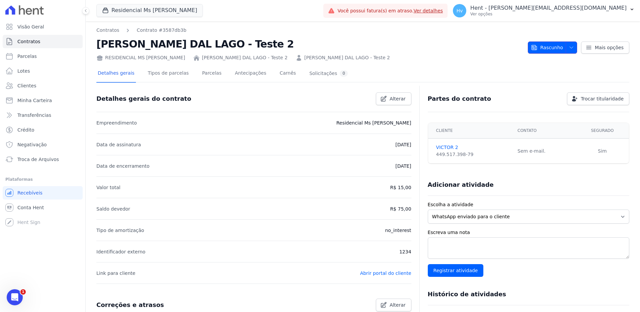
click at [569, 48] on icon "button" at bounding box center [571, 47] width 5 height 5
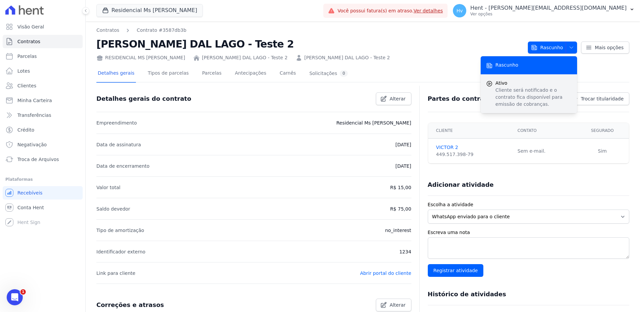
click at [536, 80] on span "Ativo" at bounding box center [533, 83] width 76 height 7
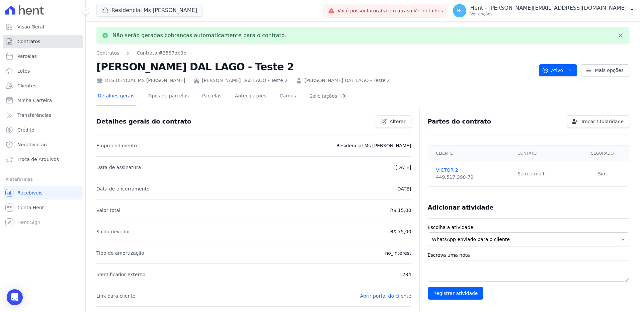
click at [30, 43] on span "Contratos" at bounding box center [28, 41] width 23 height 7
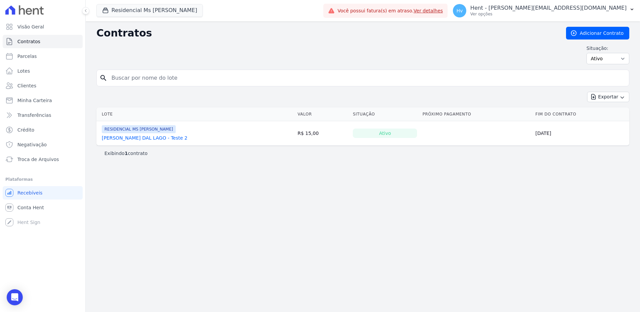
click at [180, 136] on link "[PERSON_NAME] DAL LAGO - Teste 2" at bounding box center [145, 138] width 86 height 7
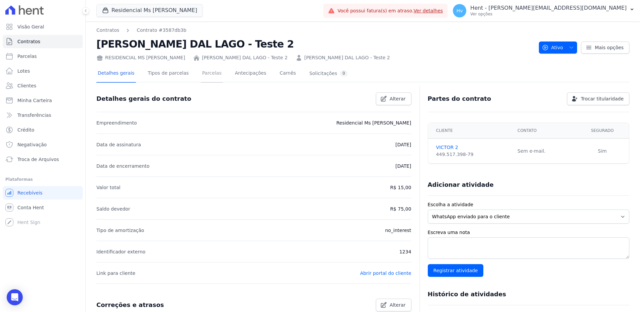
click at [205, 72] on link "Parcelas" at bounding box center [212, 74] width 22 height 18
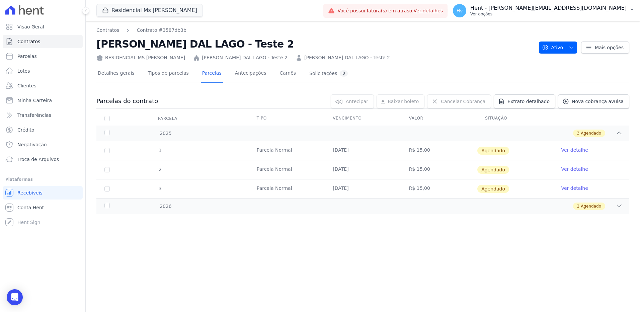
click at [562, 9] on p "Hent - [PERSON_NAME][EMAIL_ADDRESS][DOMAIN_NAME]" at bounding box center [548, 8] width 156 height 7
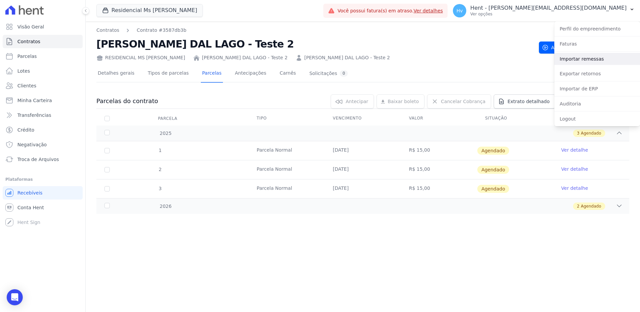
click at [579, 59] on link "Importar remessas" at bounding box center [597, 59] width 86 height 12
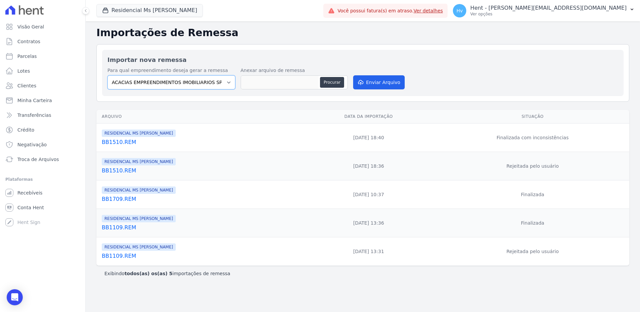
click at [165, 83] on select "ACACIAS EMPREENDIMENTOS IMOBILIARIOS SPE LTDA Acaiá Residencial ACQUA 8 PELOTAS…" at bounding box center [171, 82] width 128 height 14
select select "6c54eb3b-e7be-42b2-a22d-84079dcbf93e"
click at [107, 75] on select "ACACIAS EMPREENDIMENTOS IMOBILIARIOS SPE LTDA Acaiá Residencial ACQUA 8 PELOTAS…" at bounding box center [171, 82] width 128 height 14
click at [335, 81] on button "Procurar" at bounding box center [332, 82] width 24 height 11
type input "BB15105.REM"
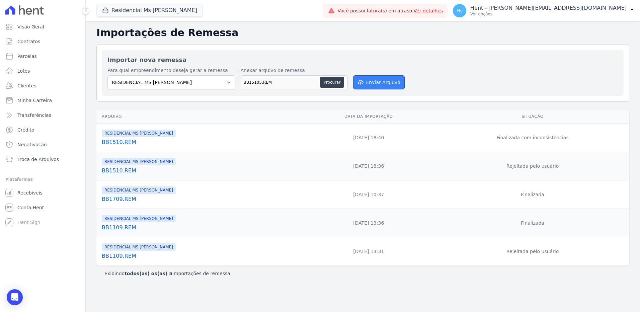
click at [383, 79] on button "Enviar Arquivo" at bounding box center [379, 82] width 52 height 14
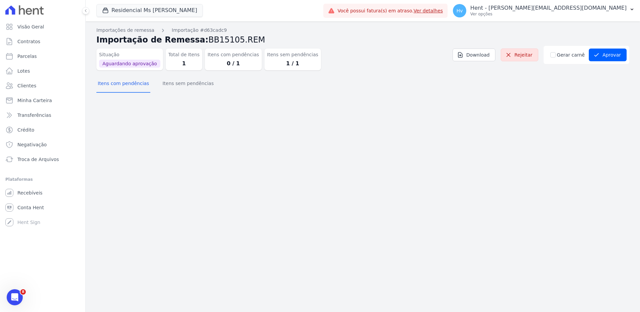
click at [270, 151] on div "Importações de remessa Importação #d63cadc9 Importação de Remessa: BB15105.REM …" at bounding box center [363, 166] width 554 height 291
click at [190, 86] on button "Itens sem pendências" at bounding box center [188, 83] width 54 height 17
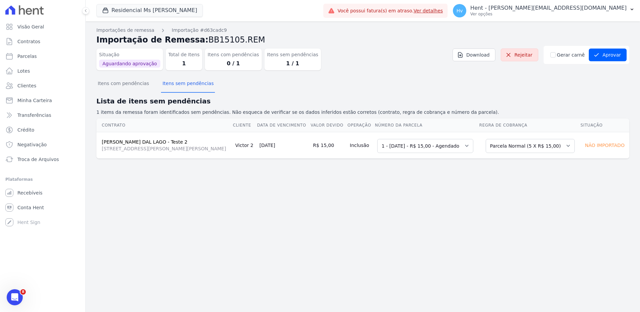
drag, startPoint x: 458, startPoint y: 225, endPoint x: 420, endPoint y: 209, distance: 41.1
click at [458, 225] on div "Importações de remessa Importação #d63cadc9 Importação de Remessa: BB15105.REM …" at bounding box center [363, 166] width 554 height 291
click at [513, 200] on div "Importações de remessa Importação #d63cadc9 Importação de Remessa: BB15105.REM …" at bounding box center [363, 166] width 554 height 291
click at [532, 146] on select "Selecione uma Nova Parcela Avulsa Parcela Avulsa Existente Parcela Normal (5 X …" at bounding box center [530, 146] width 89 height 14
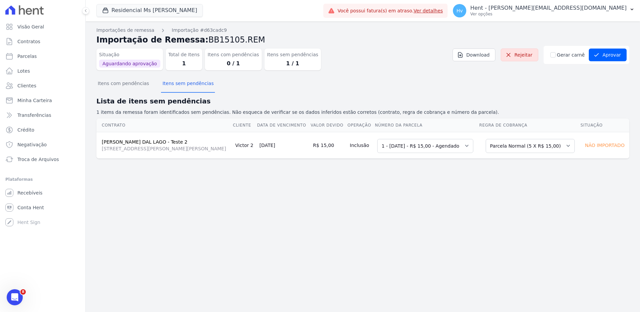
click at [493, 213] on div "Importações de remessa Importação #d63cadc9 Importação de Remessa: BB15105.REM …" at bounding box center [363, 166] width 554 height 291
click at [610, 53] on button "Aprovar" at bounding box center [608, 55] width 38 height 13
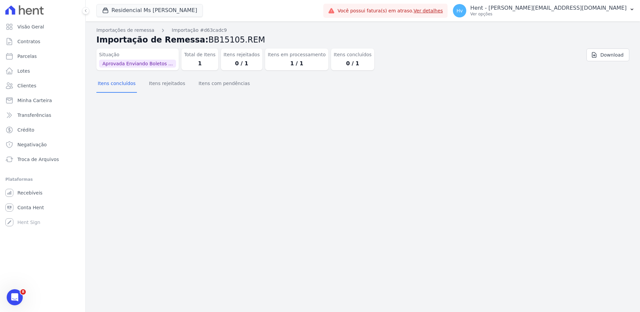
drag, startPoint x: 432, startPoint y: 231, endPoint x: 361, endPoint y: 173, distance: 91.8
click at [432, 231] on div "Importações de remessa Importação #d63cadc9 Importação de Remessa: BB15105.REM …" at bounding box center [363, 166] width 554 height 291
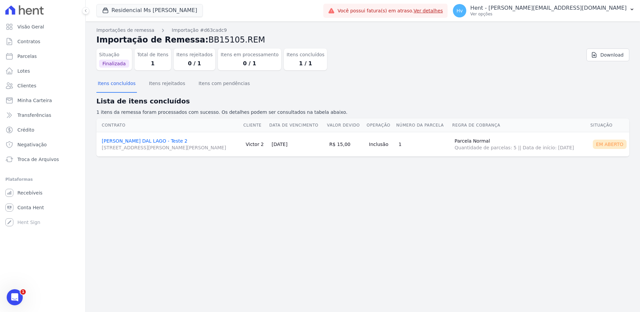
click at [324, 203] on div "Importações de remessa Importação #d63cadc9 Importação de Remessa: BB15105.REM …" at bounding box center [363, 166] width 554 height 291
click at [204, 239] on div "Importações de remessa Importação #d63cadc9 Importação de Remessa: BB15105.REM …" at bounding box center [363, 166] width 554 height 291
click at [543, 214] on div "Importações de remessa Importação #d63cadc9 Importação de Remessa: BB15105.REM …" at bounding box center [363, 166] width 554 height 291
click at [530, 253] on div "Importações de remessa Importação #d63cadc9 Importação de Remessa: BB15105.REM …" at bounding box center [363, 166] width 554 height 291
click at [557, 9] on p "Hent - [PERSON_NAME][EMAIL_ADDRESS][DOMAIN_NAME]" at bounding box center [548, 8] width 156 height 7
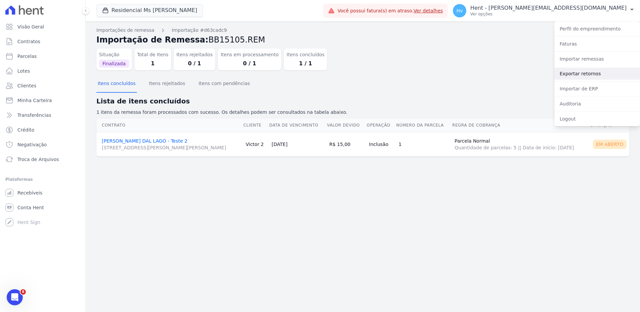
click at [565, 75] on link "Exportar retornos" at bounding box center [597, 74] width 86 height 12
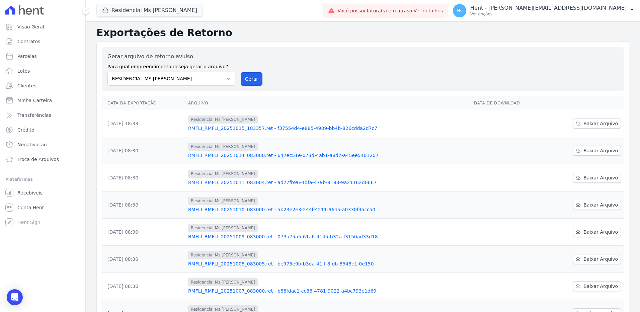
click at [249, 78] on button "Gerar" at bounding box center [252, 78] width 22 height 13
click at [609, 125] on span "Baixar Arquivo" at bounding box center [600, 123] width 34 height 7
drag, startPoint x: 379, startPoint y: 51, endPoint x: 419, endPoint y: 96, distance: 60.5
click at [379, 51] on div "Gerar arquivo de retorno avulso Para qual empreendimento deseja gerar o arquivo…" at bounding box center [362, 69] width 521 height 44
click at [151, 12] on button "Residencial Ms [PERSON_NAME]" at bounding box center [149, 10] width 106 height 13
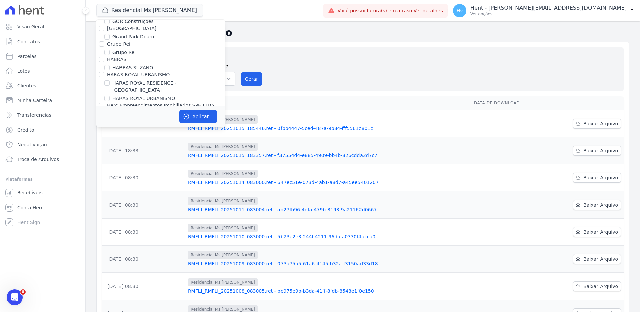
scroll to position [5465, 0]
click at [143, 263] on label "VIVA VISTA HARMONIA" at bounding box center [138, 266] width 53 height 7
click at [110, 264] on input "VIVA VISTA HARMONIA" at bounding box center [106, 266] width 5 height 5
checkbox input "true"
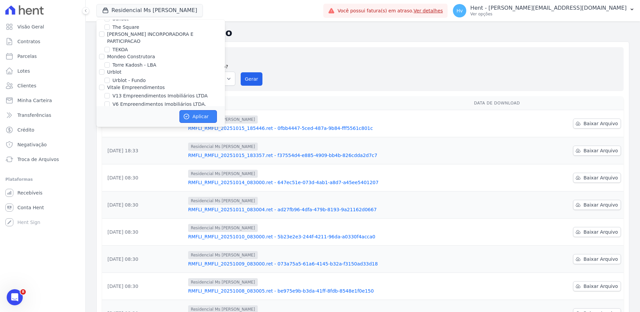
click at [198, 118] on button "Aplicar" at bounding box center [197, 116] width 37 height 13
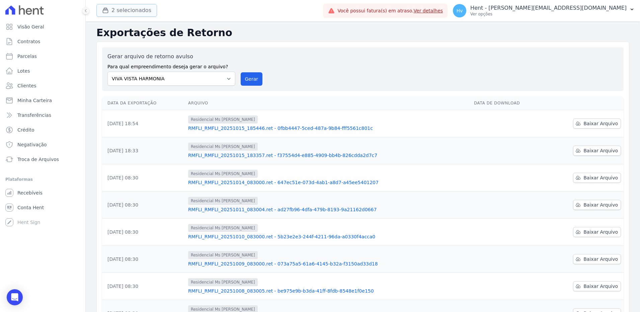
click at [124, 9] on button "2 selecionados" at bounding box center [126, 10] width 61 height 13
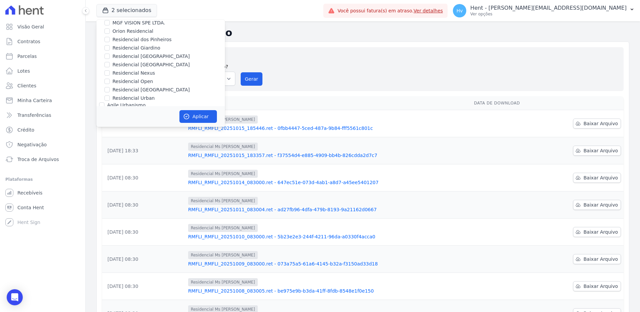
scroll to position [4784, 0]
click at [124, 257] on label "MS [PERSON_NAME]" at bounding box center [131, 259] width 48 height 5
click at [104, 257] on input "MS [PERSON_NAME]" at bounding box center [101, 259] width 5 height 5
checkbox input "false"
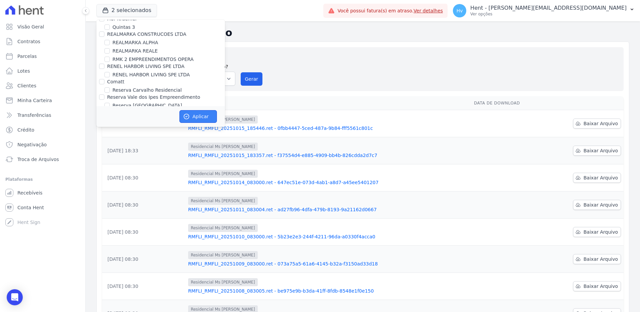
click at [213, 117] on button "Aplicar" at bounding box center [197, 116] width 37 height 13
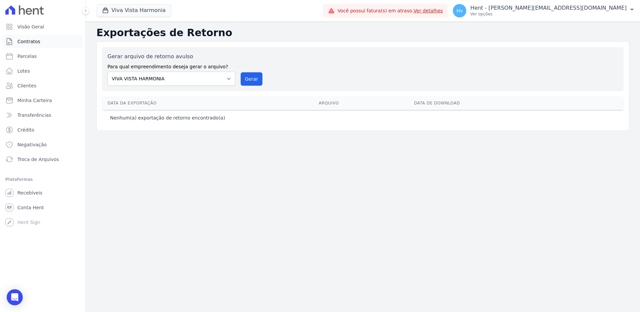
click at [36, 43] on span "Contratos" at bounding box center [28, 41] width 23 height 7
